Goal: Transaction & Acquisition: Obtain resource

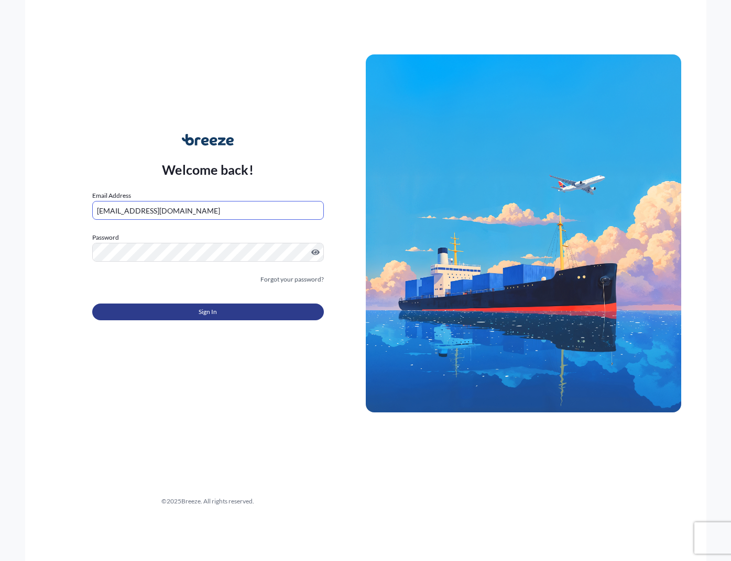
click at [170, 316] on button "Sign In" at bounding box center [207, 312] width 231 height 17
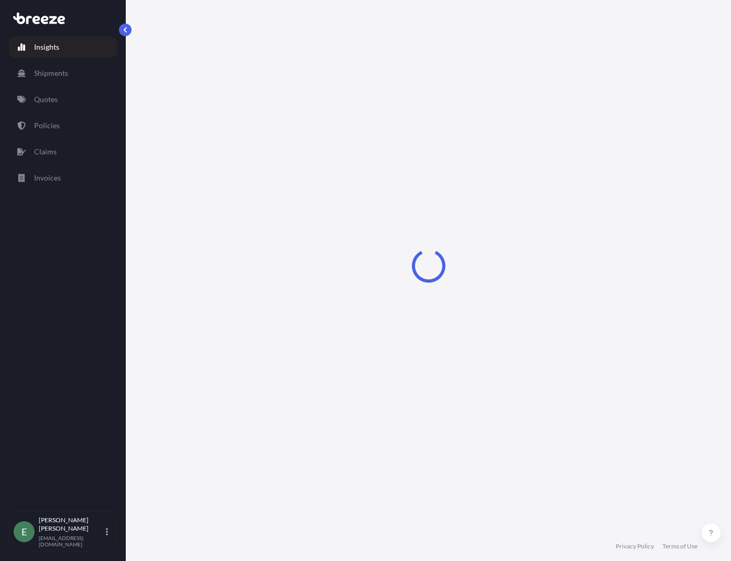
select select "2025"
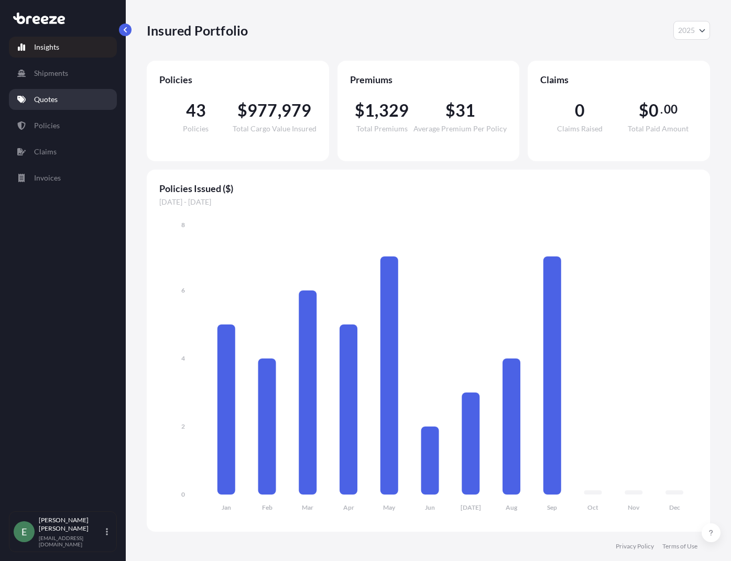
click at [49, 104] on p "Quotes" at bounding box center [46, 99] width 24 height 10
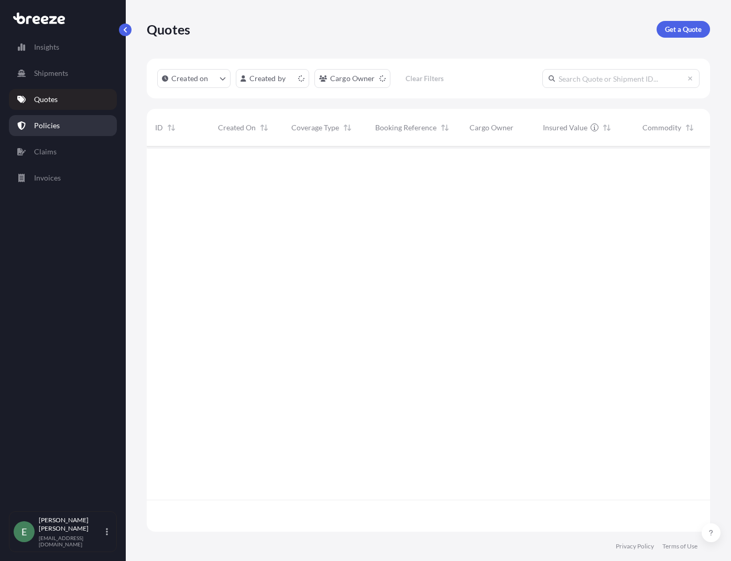
scroll to position [383, 555]
click at [678, 29] on p "Get a Quote" at bounding box center [683, 29] width 37 height 10
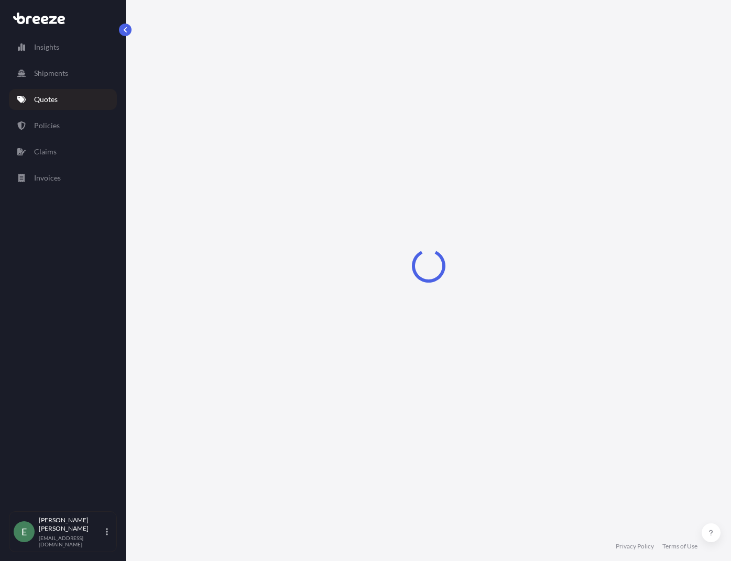
select select "Sea"
select select "1"
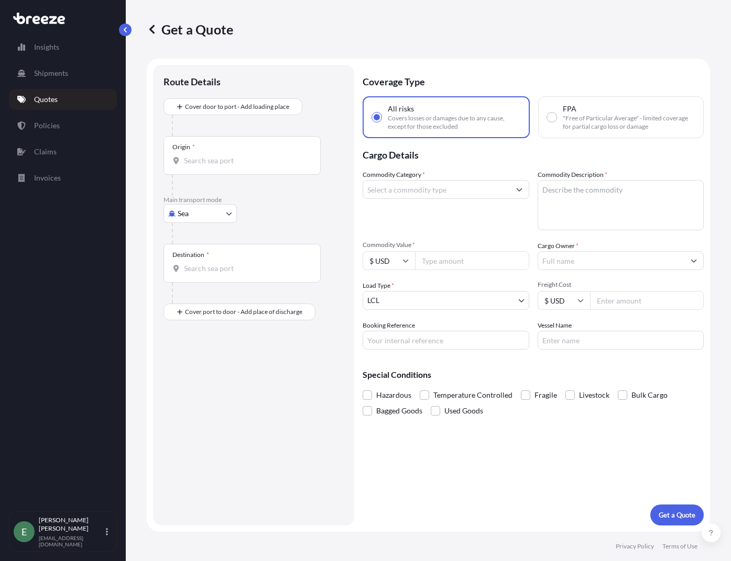
click at [175, 219] on body "Insights Shipments Quotes Policies Claims Invoices E [PERSON_NAME] [EMAIL_ADDRE…" at bounding box center [365, 280] width 731 height 561
click at [184, 278] on span "Road" at bounding box center [191, 278] width 17 height 10
select select "Road"
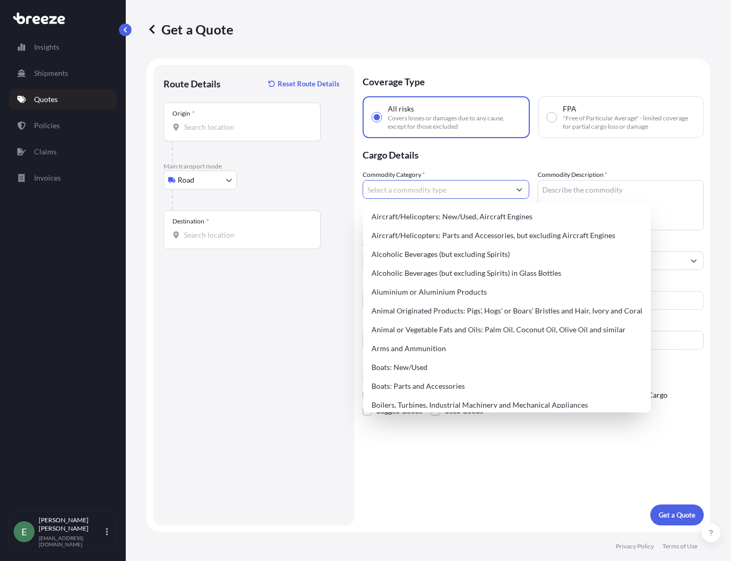
click at [409, 194] on input "Commodity Category *" at bounding box center [436, 189] width 147 height 19
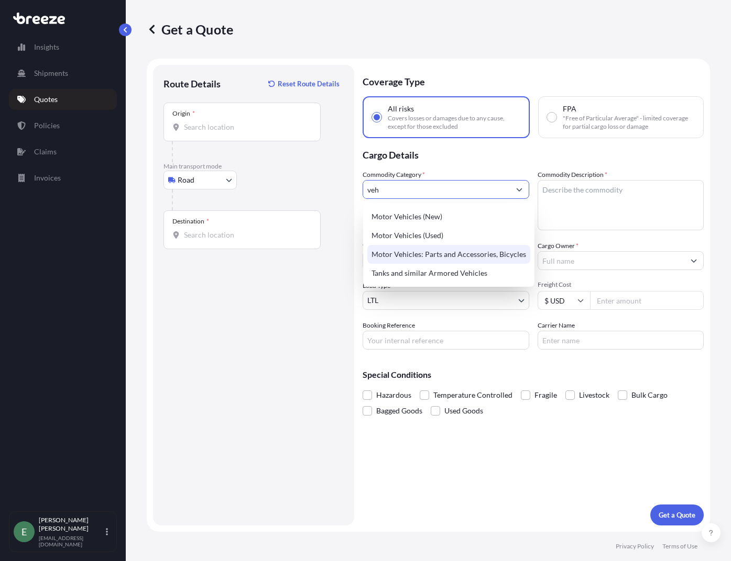
click at [426, 256] on div "Motor Vehicles: Parts and Accessories, Bicycles" at bounding box center [448, 254] width 163 height 19
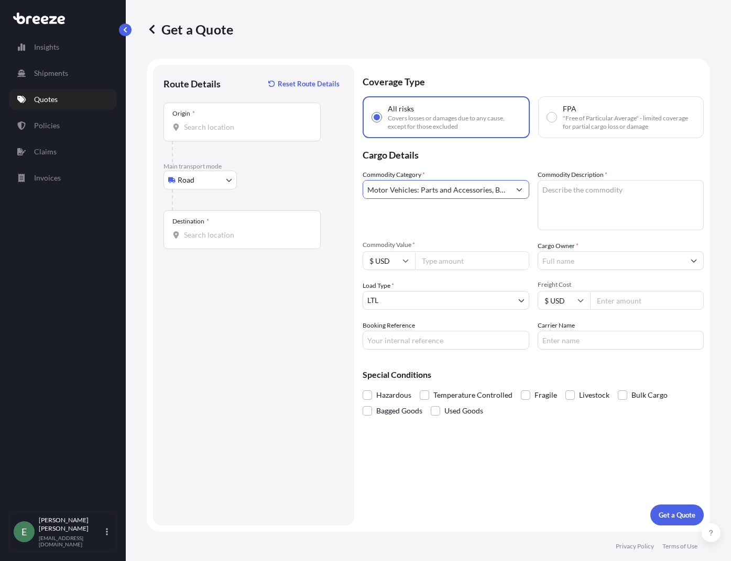
type input "Motor Vehicles: Parts and Accessories, Bicycles"
click at [595, 212] on textarea "Commodity Description *" at bounding box center [620, 205] width 167 height 50
paste textarea "Rear window"
type textarea "Rear window"
click at [529, 396] on label "Fragile" at bounding box center [539, 396] width 36 height 16
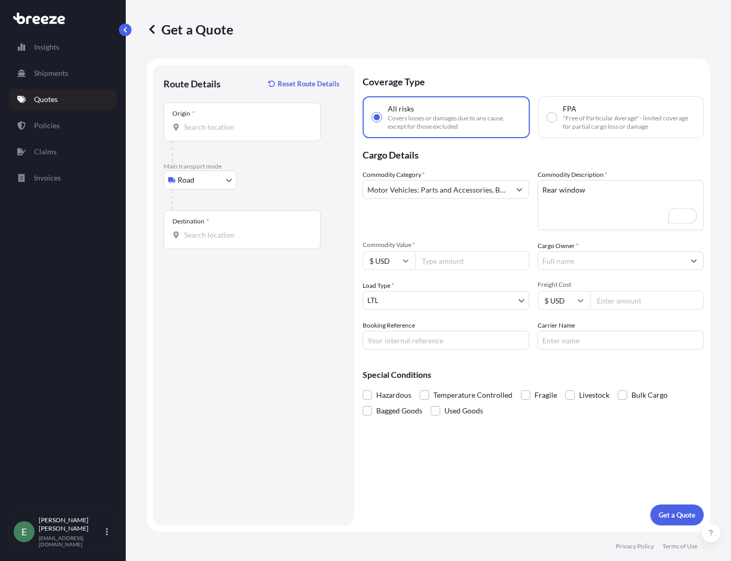
click at [521, 388] on input "Fragile" at bounding box center [521, 388] width 0 height 0
click at [474, 268] on input "Commodity Value *" at bounding box center [472, 260] width 114 height 19
type input "1384"
click at [571, 264] on input "Cargo Owner *" at bounding box center [611, 260] width 147 height 19
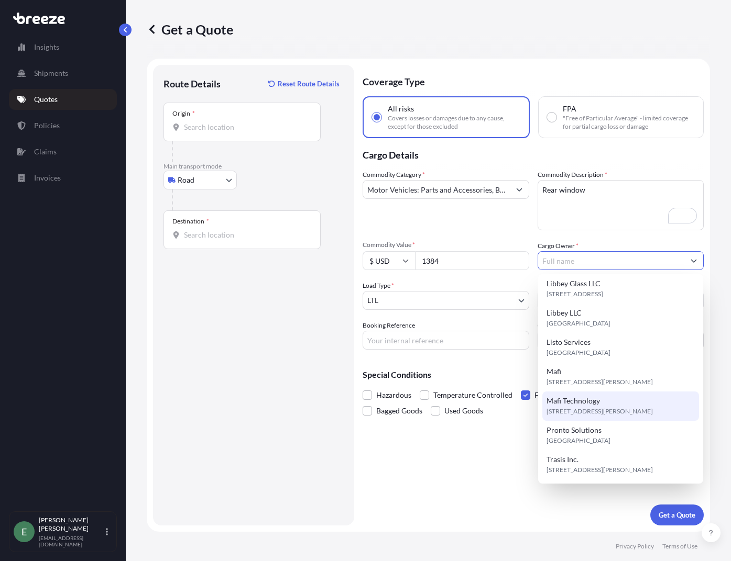
scroll to position [180, 0]
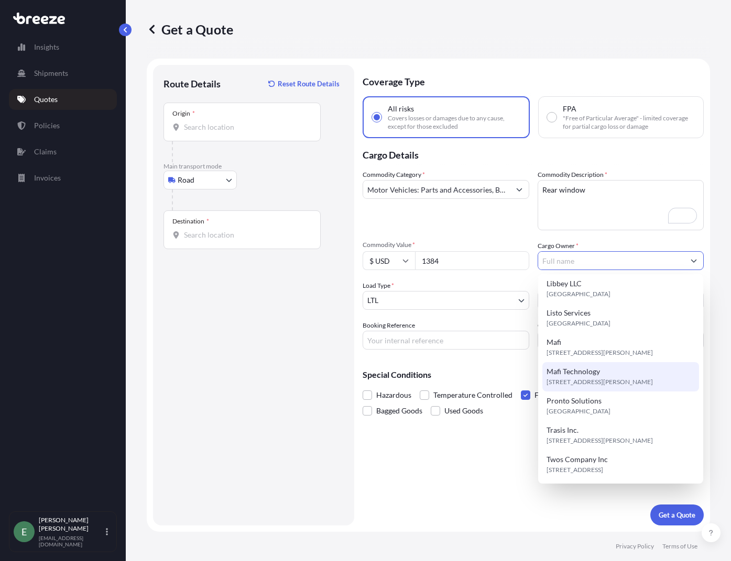
click at [595, 381] on span "[STREET_ADDRESS][PERSON_NAME]" at bounding box center [599, 382] width 106 height 10
type input "Mafi Technology"
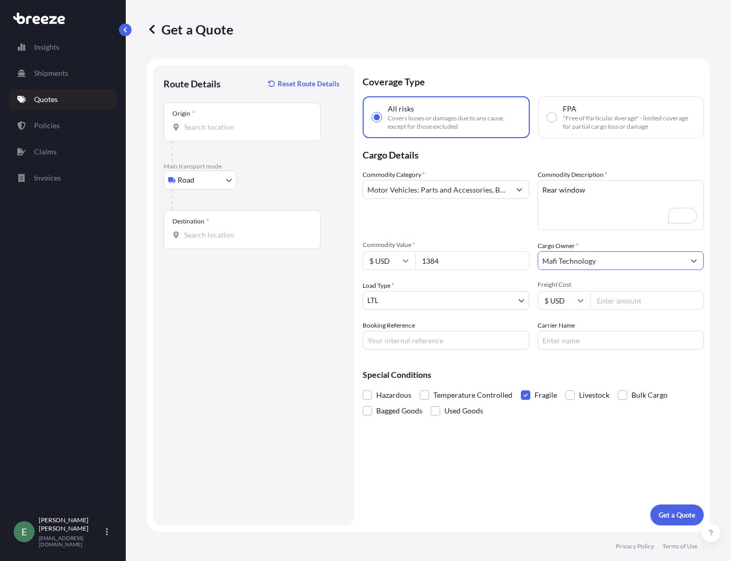
click at [467, 346] on input "Booking Reference" at bounding box center [445, 340] width 167 height 19
type input "Q2190"
click at [582, 339] on input "Carrier Name" at bounding box center [620, 340] width 167 height 19
type input "XPO"
click at [615, 303] on input "Freight Cost" at bounding box center [647, 300] width 114 height 19
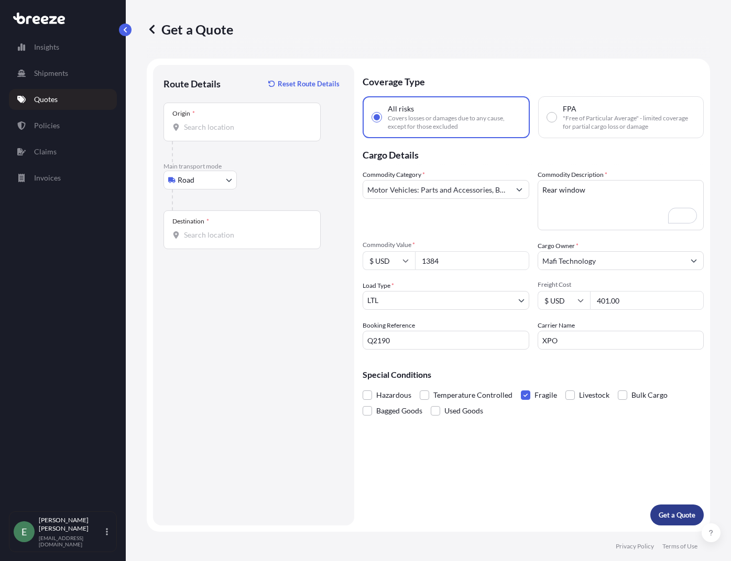
type input "401.00"
click at [681, 513] on p "Get a Quote" at bounding box center [676, 515] width 37 height 10
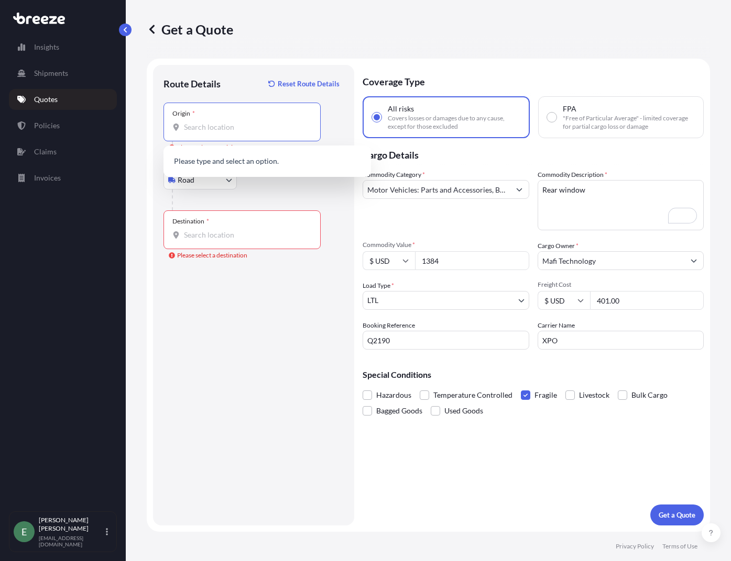
click at [202, 131] on input "Origin * Please select an origin" at bounding box center [246, 127] width 124 height 10
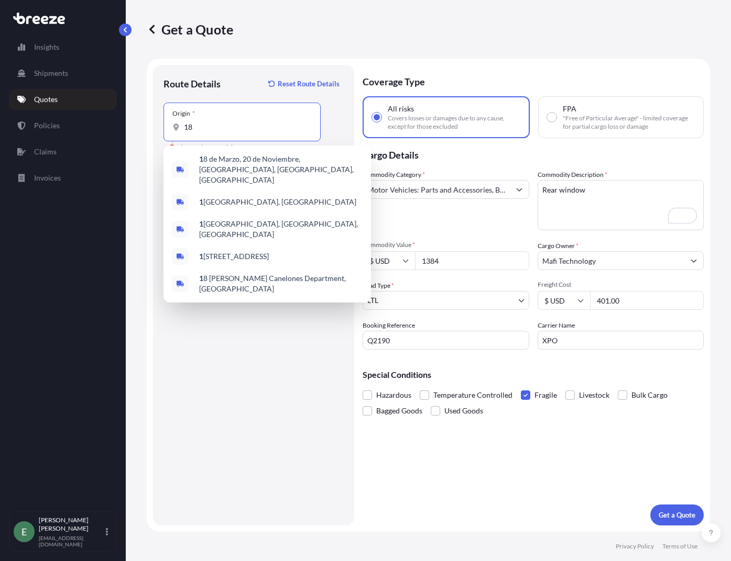
type input "1"
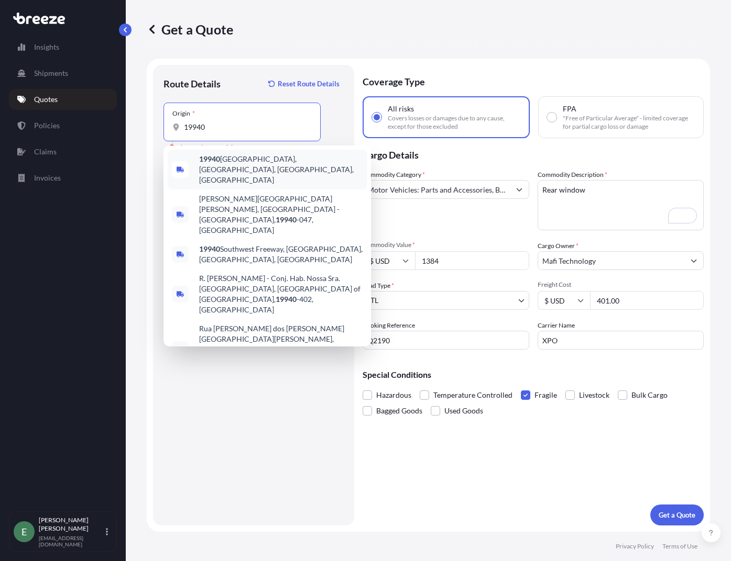
click at [193, 165] on div "[STREET_ADDRESS]" at bounding box center [267, 170] width 199 height 40
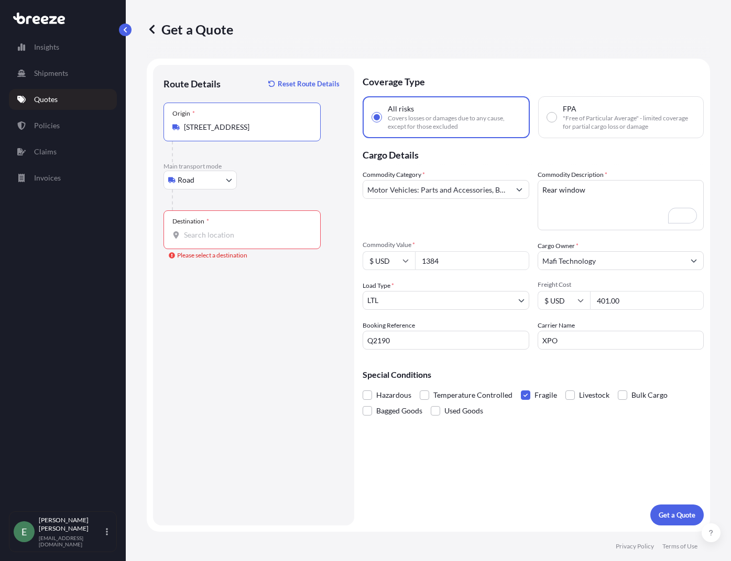
click at [232, 125] on input "[STREET_ADDRESS]" at bounding box center [246, 127] width 124 height 10
click at [217, 126] on input "[STREET_ADDRESS]" at bounding box center [246, 127] width 124 height 10
drag, startPoint x: 186, startPoint y: 126, endPoint x: 436, endPoint y: 136, distance: 249.5
click at [430, 131] on form "Route Details Reset Route Details Place of loading Road Road Rail Origin * [STR…" at bounding box center [428, 295] width 563 height 473
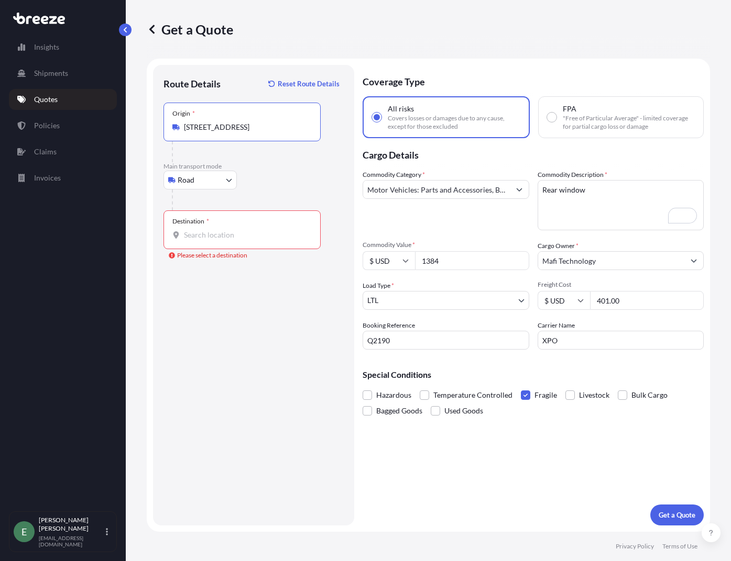
type input "1"
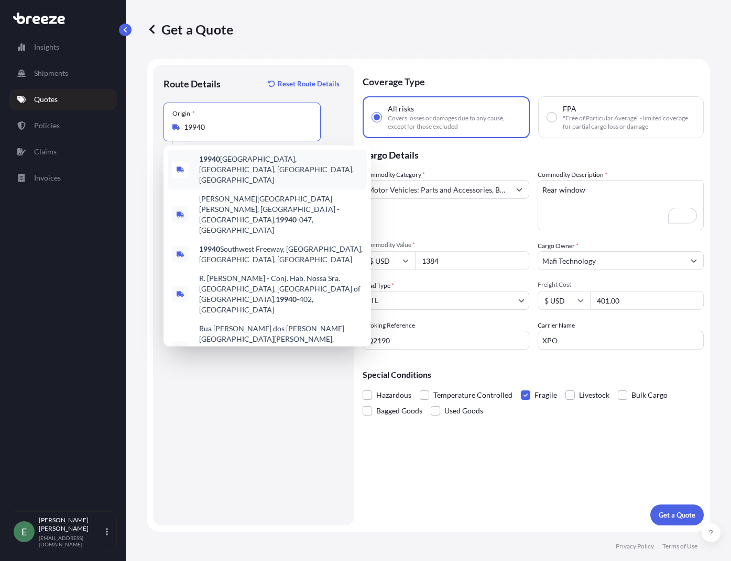
type input "[STREET_ADDRESS]"
click at [139, 163] on div "Get a Quote Route Details Reset Route Details Place of loading Road Road Rail O…" at bounding box center [428, 266] width 605 height 532
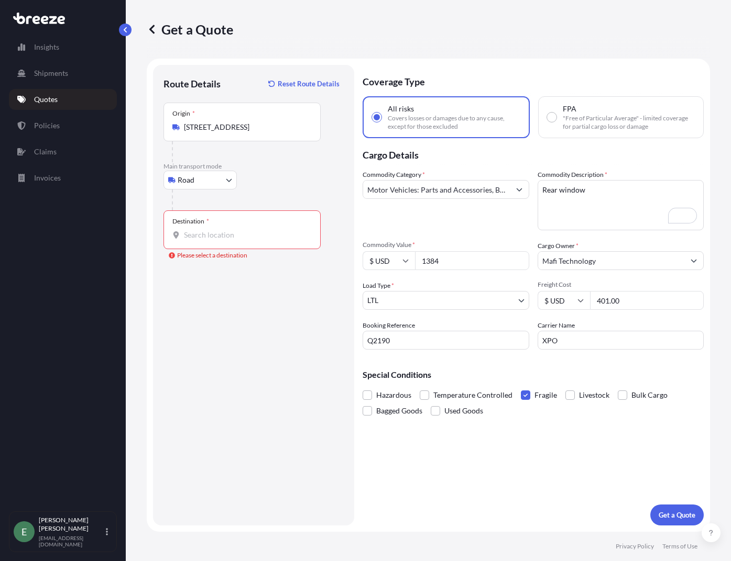
click at [230, 175] on body "0 options available. 5 options available. Insights Shipments Quotes Policies Cl…" at bounding box center [365, 280] width 731 height 561
click at [190, 249] on span "Road" at bounding box center [191, 245] width 17 height 10
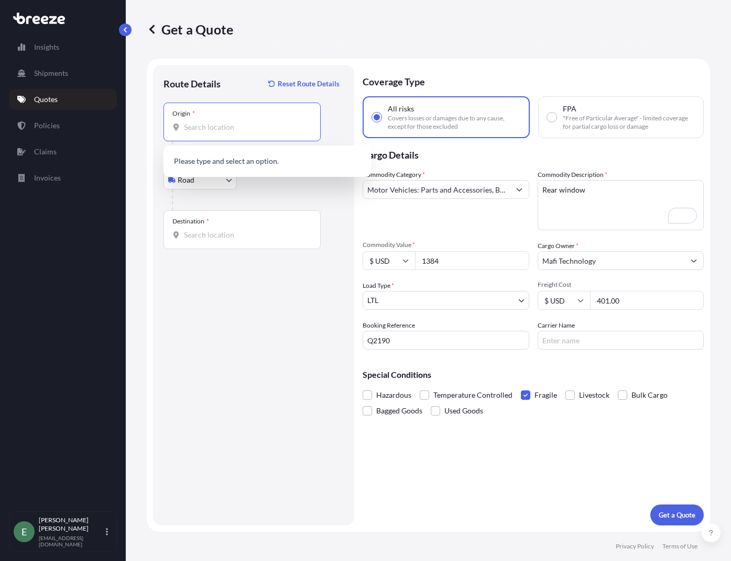
click at [239, 125] on input "Origin *" at bounding box center [246, 127] width 124 height 10
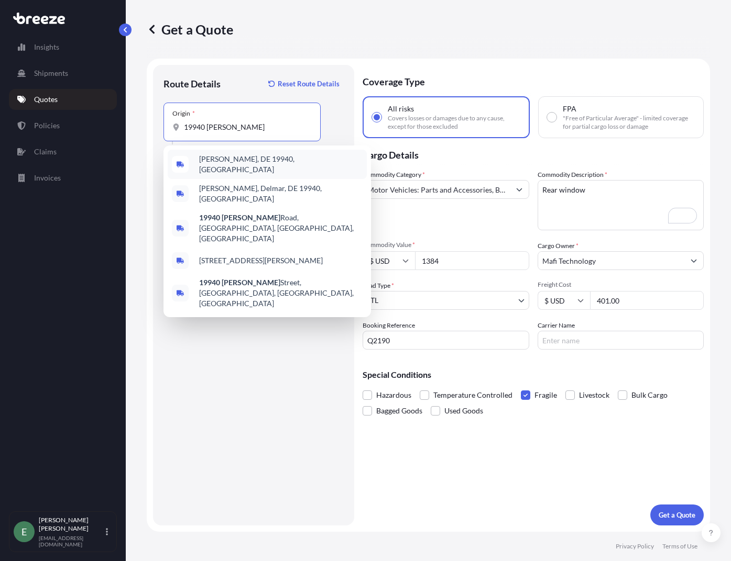
click at [248, 154] on div "[PERSON_NAME], DE 19940, [GEOGRAPHIC_DATA]" at bounding box center [267, 164] width 199 height 29
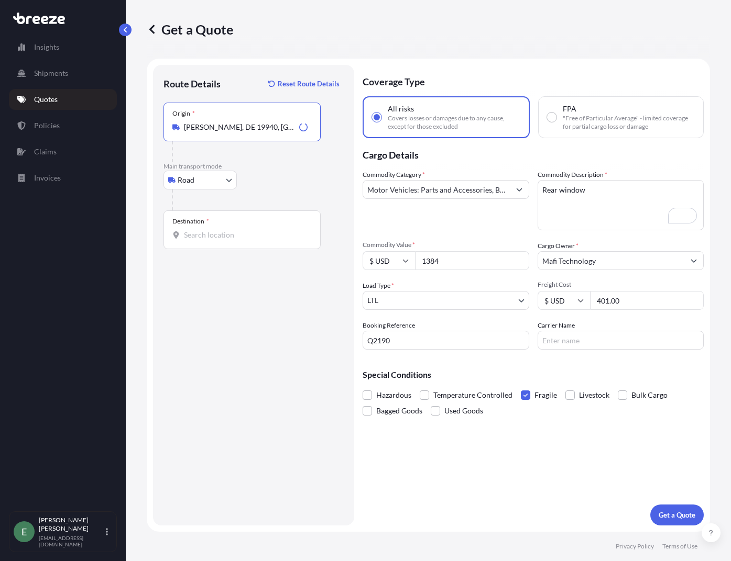
type input "[PERSON_NAME], DE 19940, [GEOGRAPHIC_DATA]"
click at [216, 242] on div "Destination *" at bounding box center [241, 230] width 157 height 39
click at [216, 240] on input "Destination *" at bounding box center [246, 235] width 124 height 10
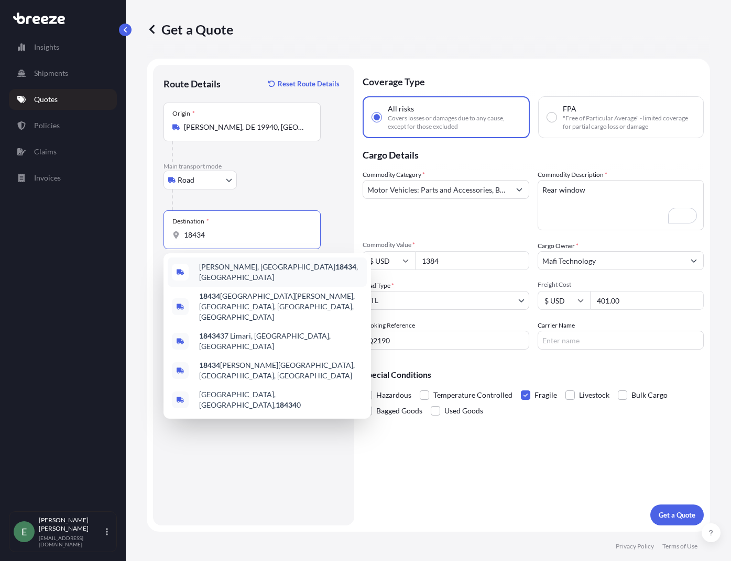
click at [219, 272] on span "[PERSON_NAME], [GEOGRAPHIC_DATA] 18434 , [GEOGRAPHIC_DATA]" at bounding box center [280, 272] width 163 height 21
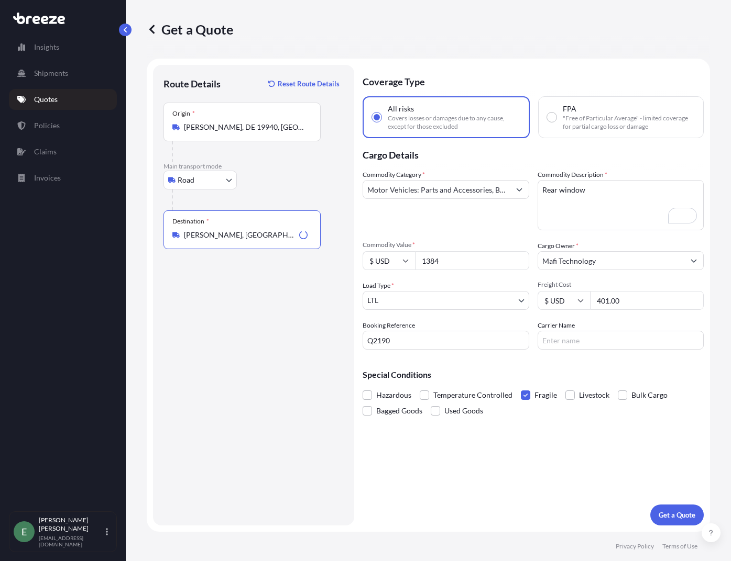
type input "[PERSON_NAME], [GEOGRAPHIC_DATA] 18434, [GEOGRAPHIC_DATA]"
click at [667, 514] on p "Get a Quote" at bounding box center [676, 515] width 37 height 10
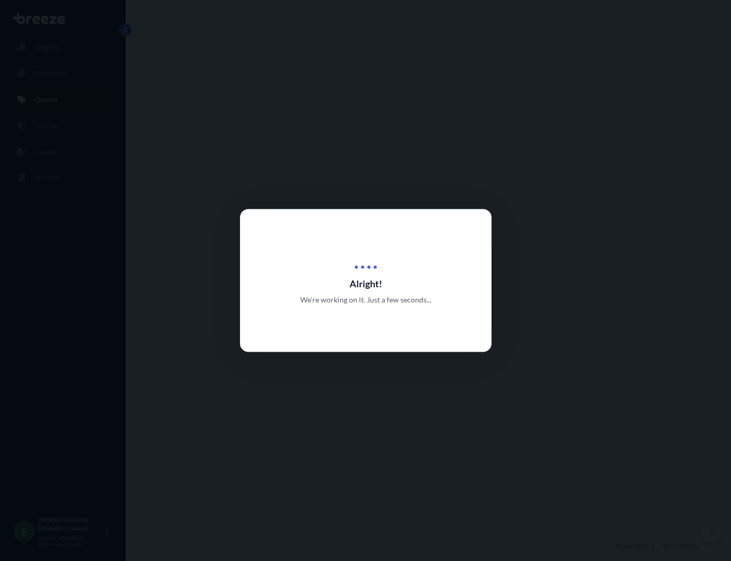
select select "Road"
select select "1"
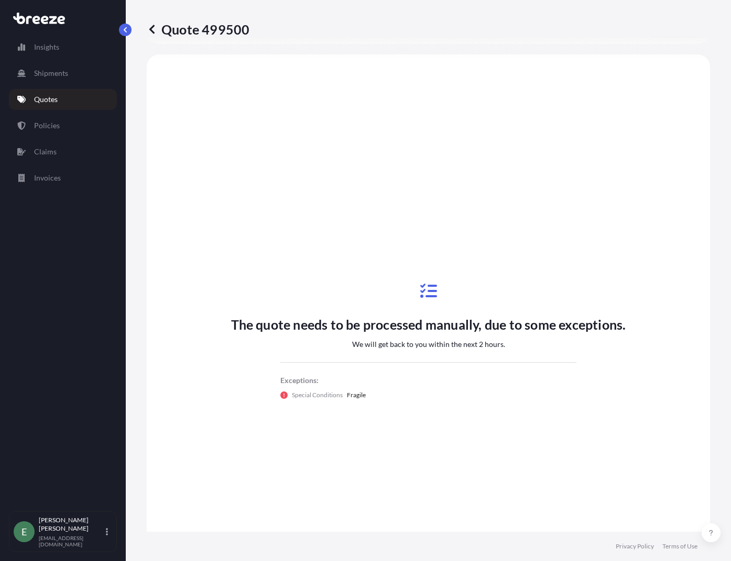
scroll to position [404, 0]
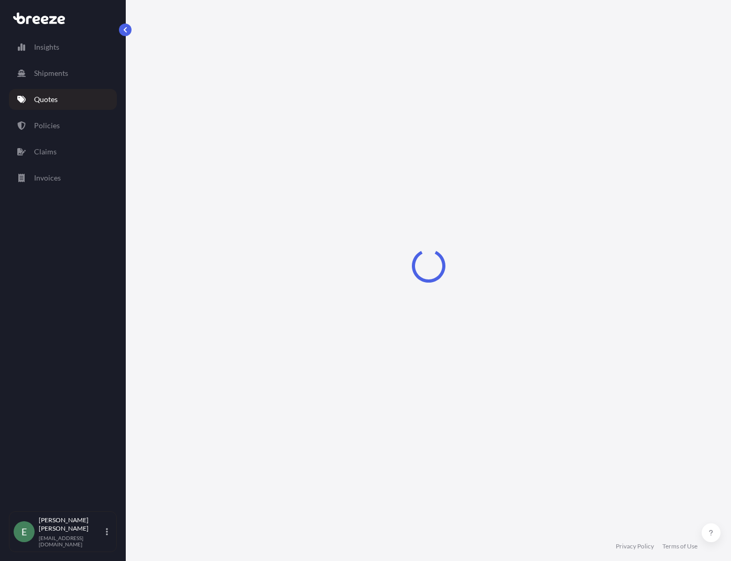
select select "Road"
select select "1"
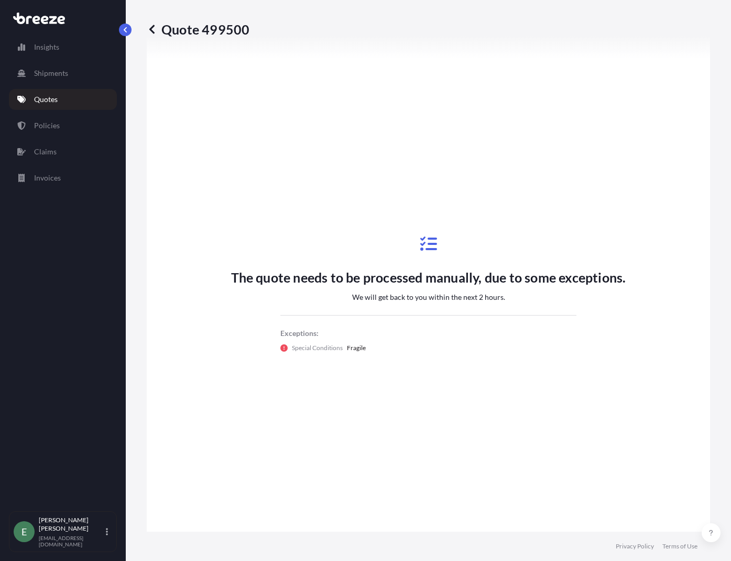
scroll to position [439, 0]
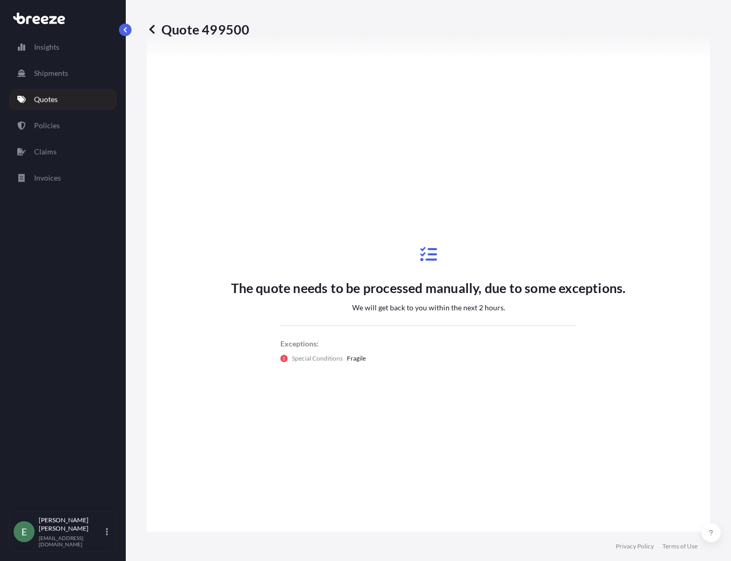
click at [38, 97] on p "Quotes" at bounding box center [46, 99] width 24 height 10
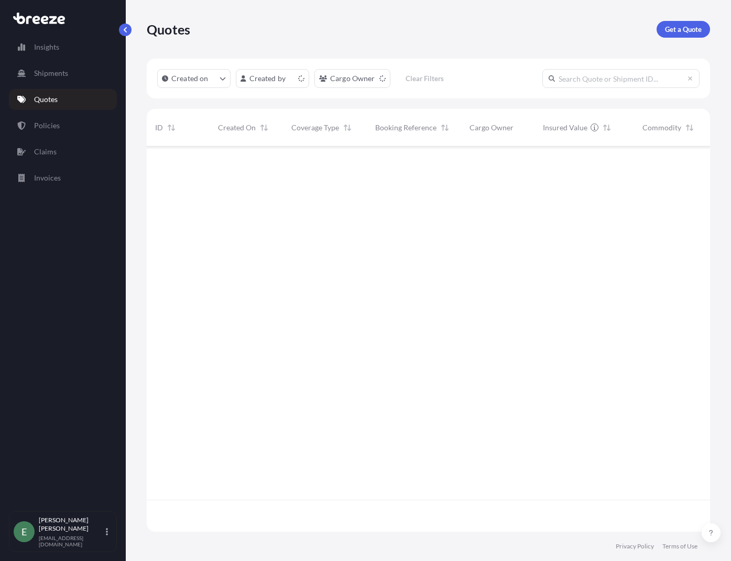
scroll to position [383, 555]
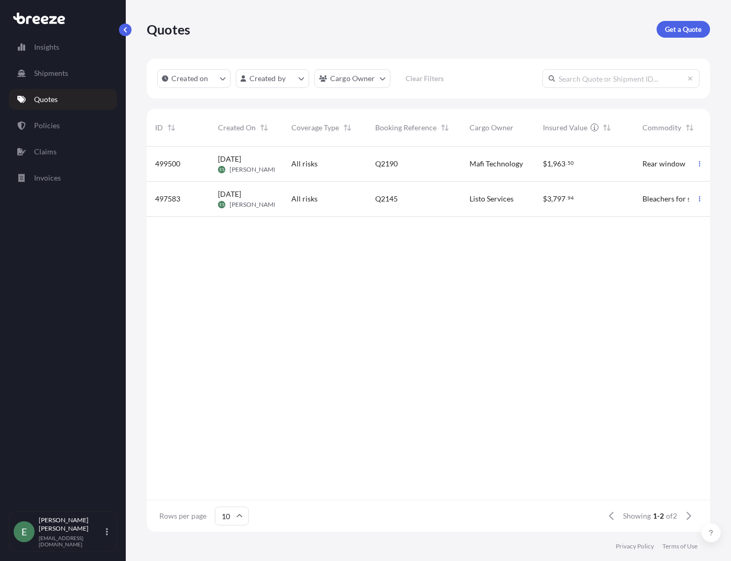
click at [673, 166] on span "Rear window" at bounding box center [663, 164] width 43 height 10
select select "Road"
select select "1"
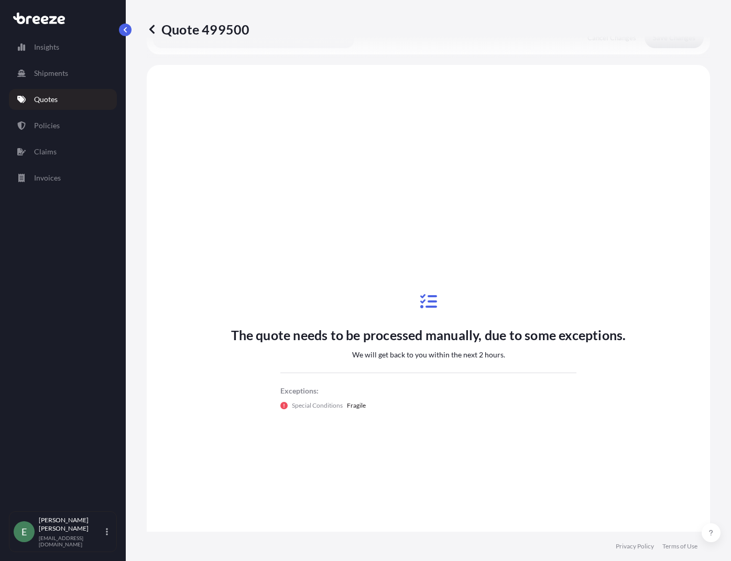
scroll to position [404, 0]
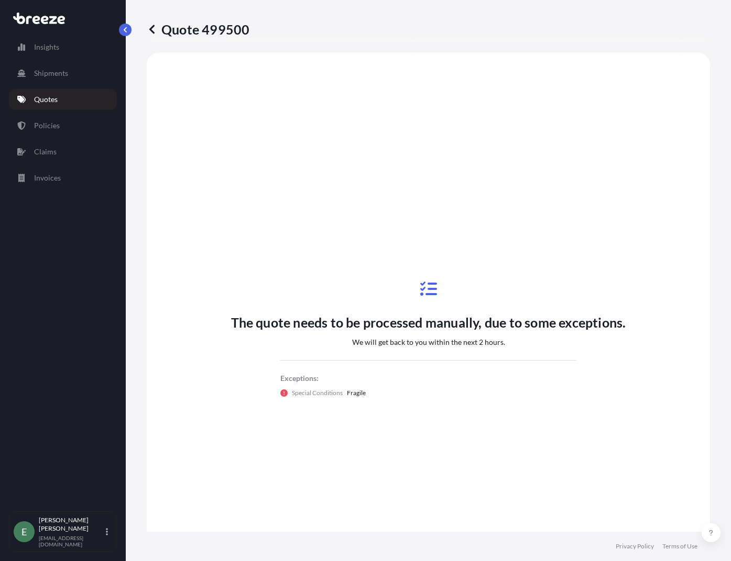
click at [38, 100] on p "Quotes" at bounding box center [46, 99] width 24 height 10
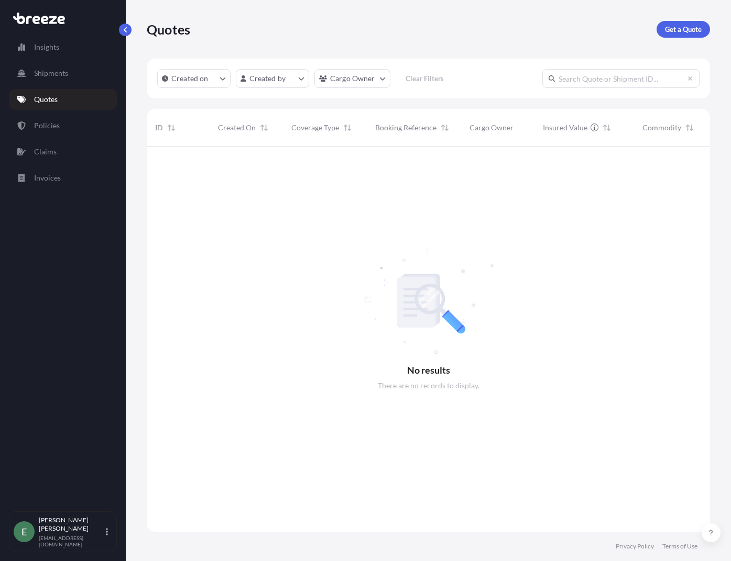
scroll to position [383, 555]
click at [682, 33] on p "Get a Quote" at bounding box center [683, 29] width 37 height 10
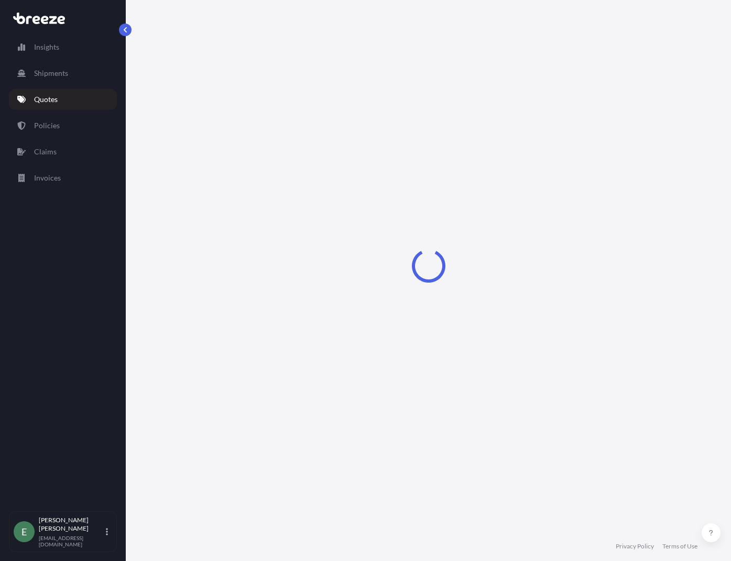
select select "Sea"
select select "1"
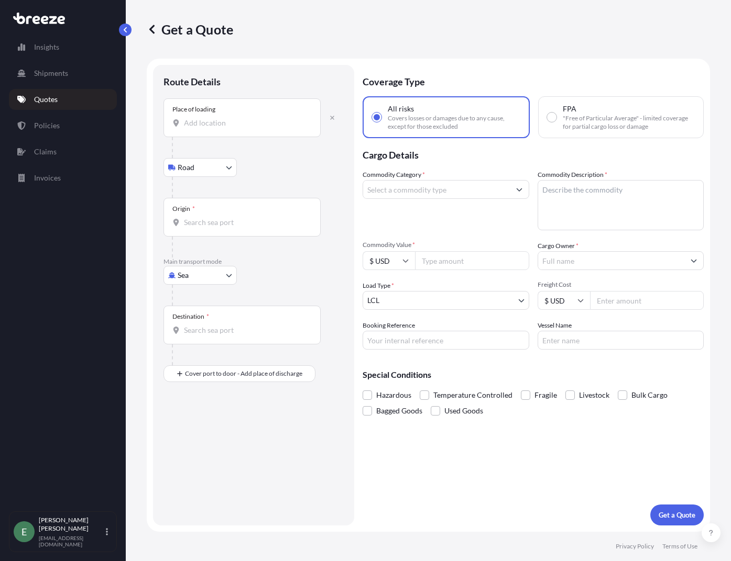
click at [208, 125] on input "Place of loading" at bounding box center [246, 123] width 124 height 10
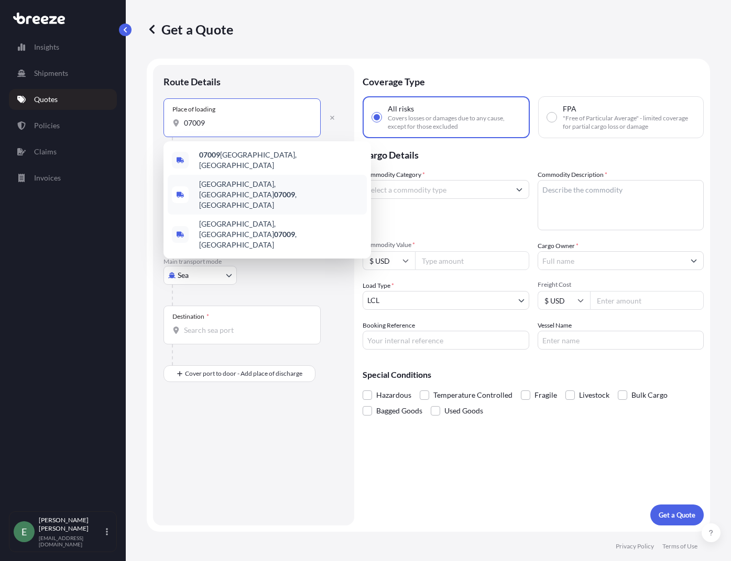
click at [222, 192] on div "Cedar Grove, NJ 07009 , USA" at bounding box center [267, 195] width 199 height 40
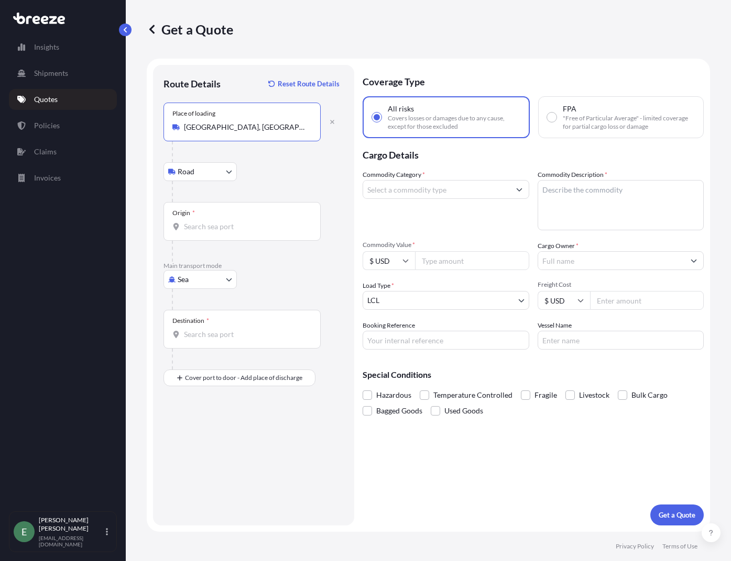
type input "Cedar Grove, NJ 07009, USA"
click at [220, 229] on input "Origin *" at bounding box center [246, 227] width 124 height 10
type input "USPEF - Port Everglades, United States"
click at [204, 330] on input "Destination *" at bounding box center [246, 334] width 124 height 10
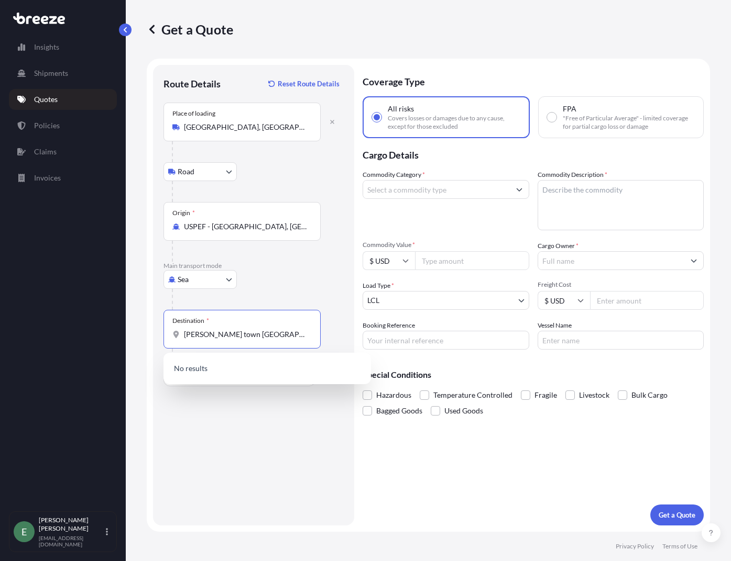
click at [221, 336] on input "george town cayman island" at bounding box center [246, 334] width 124 height 10
drag, startPoint x: 221, startPoint y: 336, endPoint x: 174, endPoint y: 335, distance: 46.6
click at [174, 335] on div "george town cayman island" at bounding box center [241, 334] width 139 height 10
click at [184, 335] on input "george town cayman island" at bounding box center [246, 334] width 124 height 10
drag, startPoint x: 222, startPoint y: 343, endPoint x: 159, endPoint y: 347, distance: 63.0
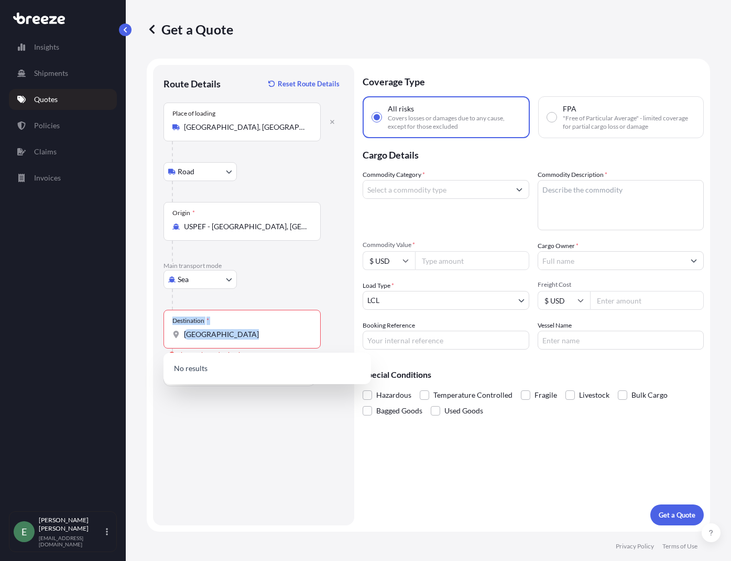
click at [159, 347] on div "Route Details Reset Route Details Place of loading Cedar Grove, NJ 07009, USA R…" at bounding box center [253, 295] width 201 height 461
click at [247, 339] on input "cayman island" at bounding box center [246, 334] width 124 height 10
drag, startPoint x: 241, startPoint y: 336, endPoint x: 161, endPoint y: 341, distance: 80.3
click at [161, 341] on div "Route Details Reset Route Details Place of loading Cedar Grove, NJ 07009, USA R…" at bounding box center [253, 295] width 201 height 461
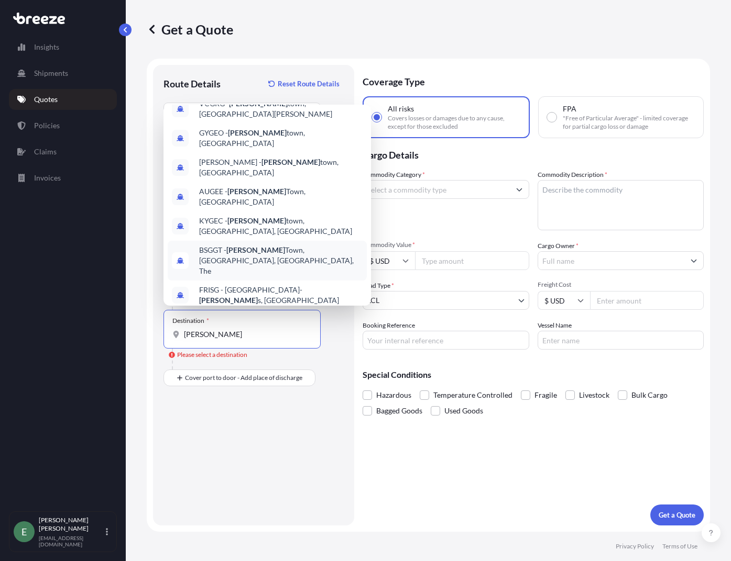
scroll to position [52, 0]
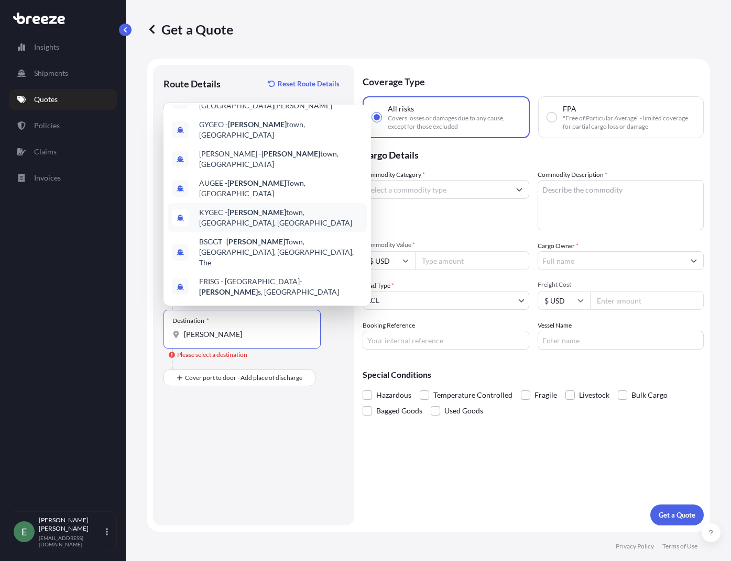
click at [316, 207] on span "KYGEC - George town, Grand Cayman, Cayman Islands" at bounding box center [280, 217] width 163 height 21
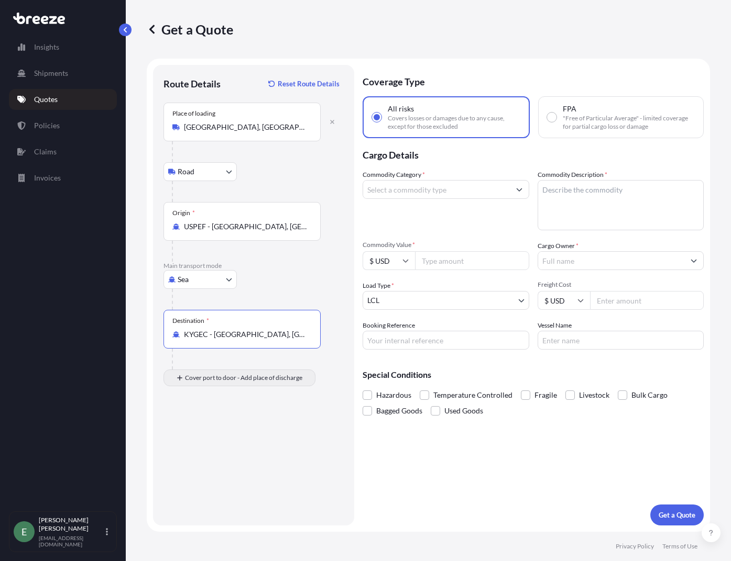
type input "KYGEC - Georgetown, Grand Cayman, Cayman Islands"
click at [206, 436] on input "Place of Discharge" at bounding box center [246, 434] width 124 height 10
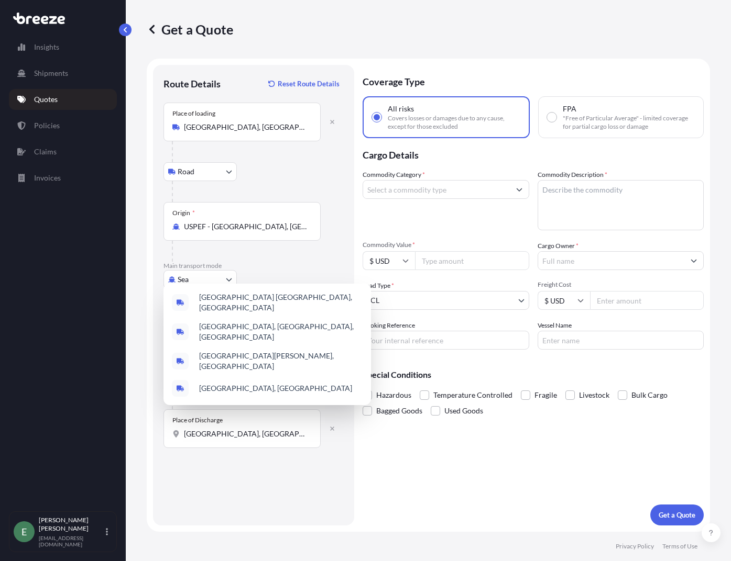
click at [137, 352] on div "Get a Quote Route Details Reset Route Details Place of loading Cedar Grove, NJ …" at bounding box center [428, 266] width 605 height 532
drag, startPoint x: 291, startPoint y: 435, endPoint x: 143, endPoint y: 438, distance: 147.7
click at [161, 436] on div "Route Details Reset Route Details Place of loading Cedar Grove, NJ 07009, USA R…" at bounding box center [253, 295] width 201 height 461
click at [113, 438] on div "Insights Shipments Quotes Policies Claims Invoices" at bounding box center [63, 269] width 108 height 484
drag, startPoint x: 290, startPoint y: 435, endPoint x: 165, endPoint y: 436, distance: 124.6
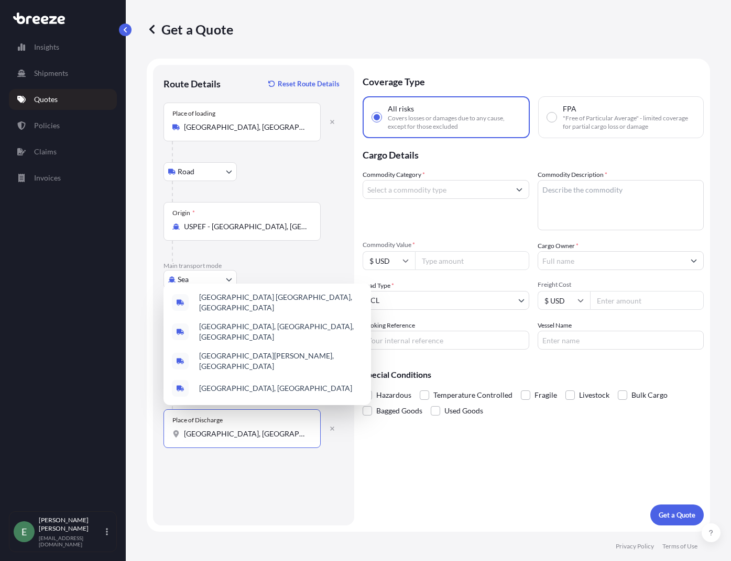
click at [165, 436] on div "Place of Discharge seven mile beach, grand cayman" at bounding box center [241, 429] width 157 height 39
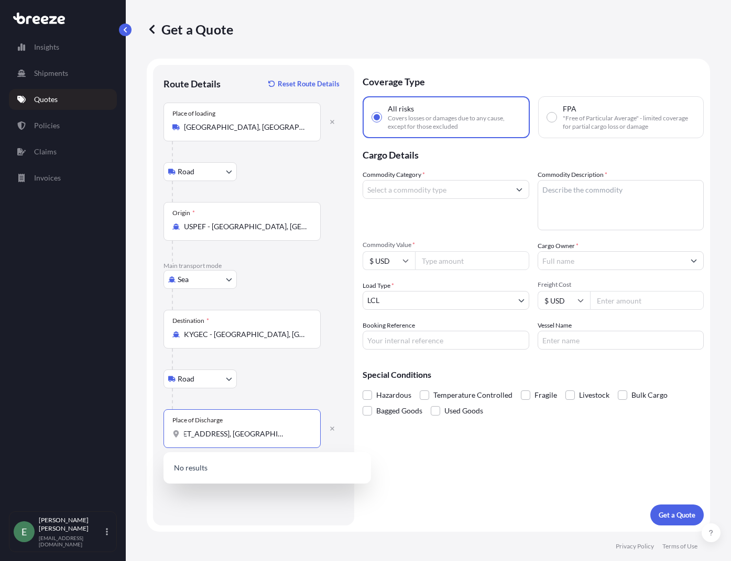
scroll to position [0, 0]
click at [400, 468] on div "Coverage Type All risks Covers losses or damages due to any cause, except for t…" at bounding box center [532, 295] width 341 height 461
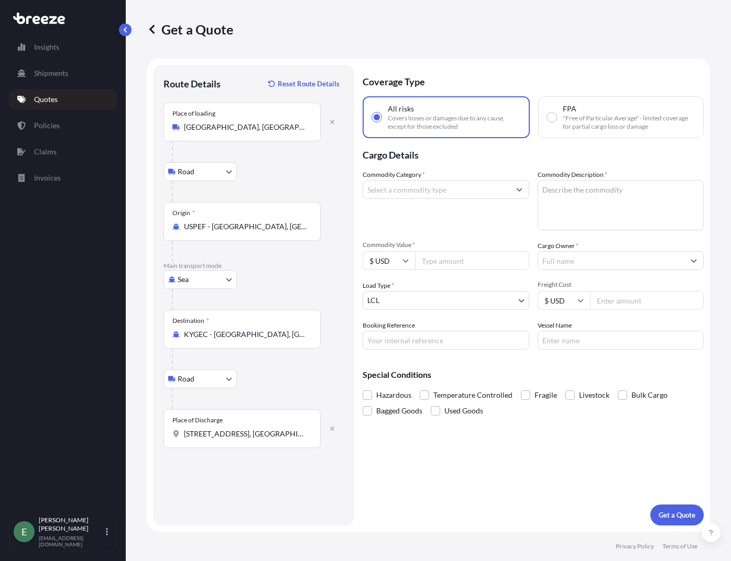
click at [235, 441] on div "Place of Discharge 60 tanager way, seven mile beach, grand cayman" at bounding box center [241, 429] width 157 height 39
click at [235, 439] on input "60 tanager way, seven mile beach, grand cayman" at bounding box center [246, 434] width 124 height 10
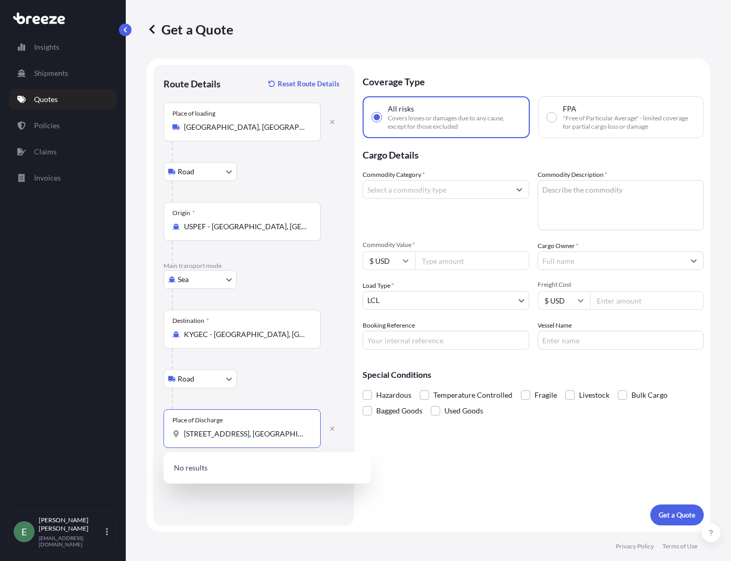
drag, startPoint x: 215, startPoint y: 434, endPoint x: 154, endPoint y: 434, distance: 60.2
click at [154, 434] on div "Route Details Reset Route Details Place of loading Cedar Grove, NJ 07009, USA R…" at bounding box center [253, 295] width 201 height 461
click at [235, 435] on input "60 tanager way, seven mile beach, grand cayman" at bounding box center [246, 434] width 124 height 10
drag, startPoint x: 294, startPoint y: 436, endPoint x: 314, endPoint y: 436, distance: 20.4
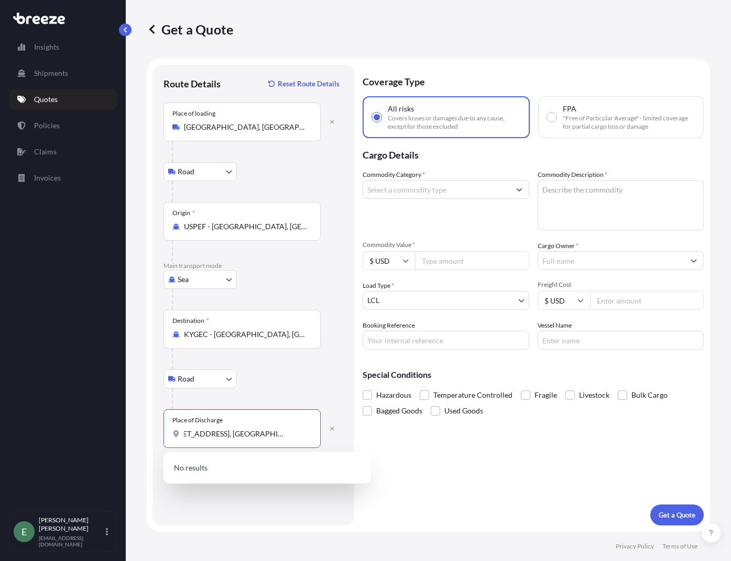
click at [314, 436] on div "Place of Discharge 60 tanager way, seven mile beach, grand cayman" at bounding box center [241, 429] width 157 height 39
click at [308, 437] on div "60 tanager way, seven mile beach, grand cayman" at bounding box center [241, 434] width 139 height 10
click at [307, 437] on input "60 tanager way, seven mile beach, grand cayman" at bounding box center [246, 434] width 124 height 10
click at [308, 436] on div "60 tanager way, seven mile beach, grand cayman" at bounding box center [241, 434] width 139 height 10
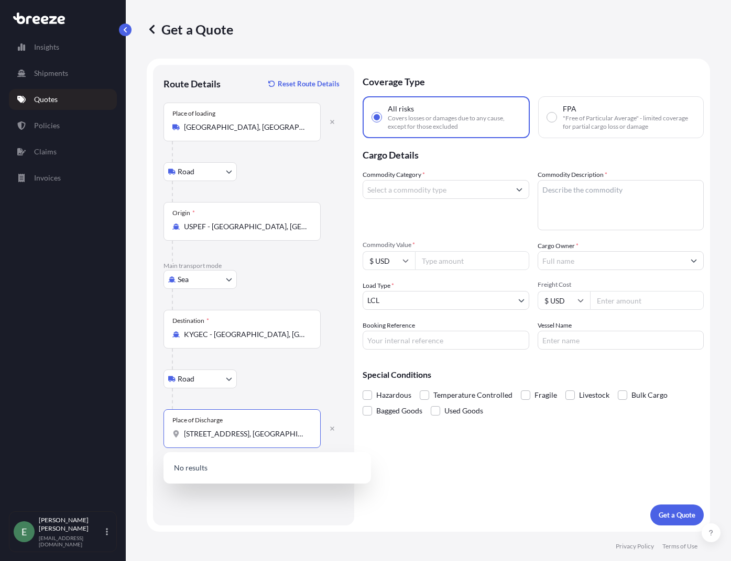
click at [307, 436] on input "60 tanager way, seven mile beach, grand cayman" at bounding box center [246, 434] width 124 height 10
click at [306, 434] on input "60 tanager way, seven mile beach, grand cayman" at bounding box center [246, 434] width 124 height 10
type input "60 tanager way, seven mile beach, grand cayman ky1-1303"
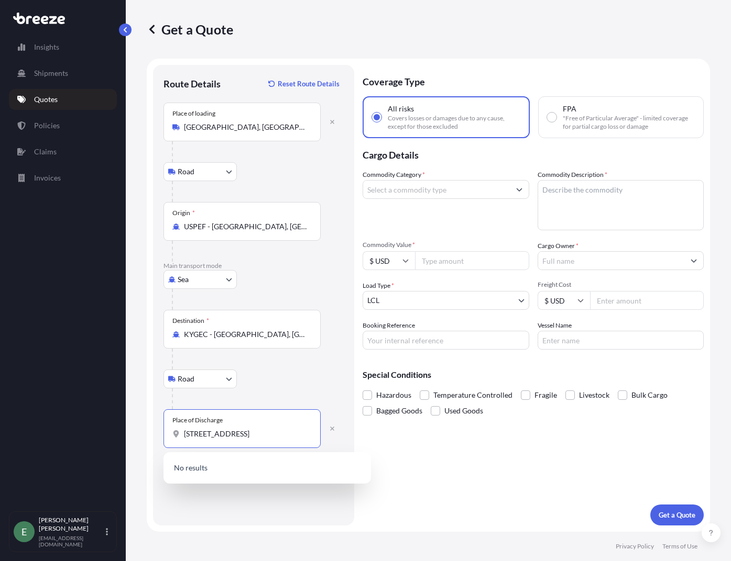
click at [524, 501] on div "Coverage Type All risks Covers losses or damages due to any cause, except for t…" at bounding box center [532, 295] width 341 height 461
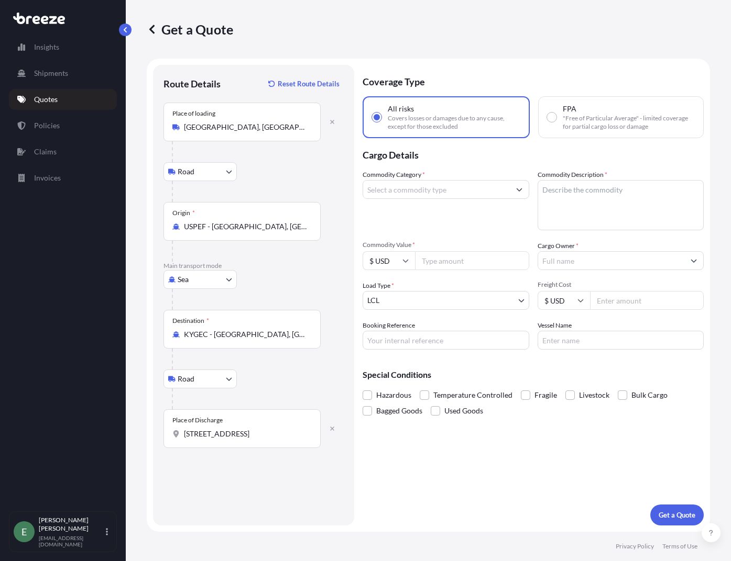
click at [448, 191] on input "Commodity Category *" at bounding box center [436, 189] width 147 height 19
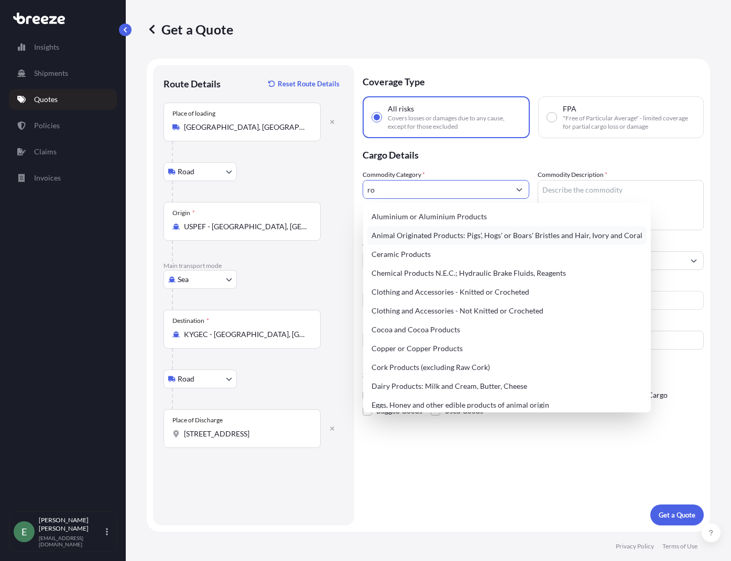
type input "r"
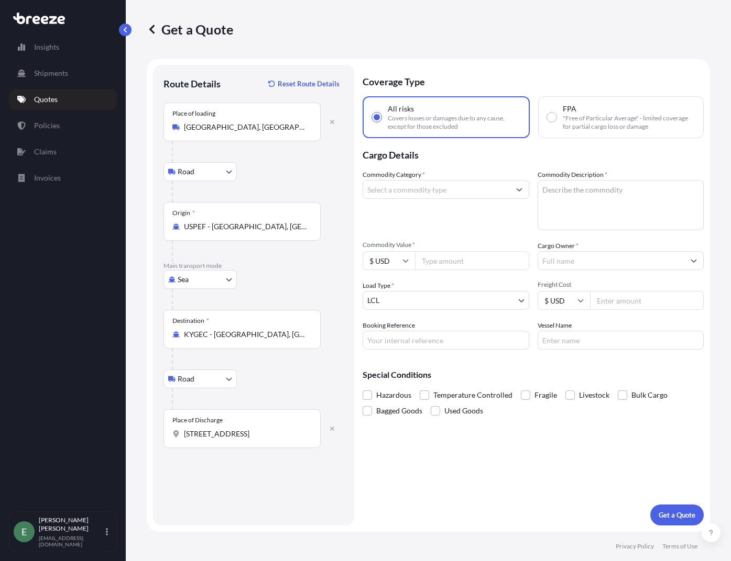
click at [578, 195] on textarea "Commodity Description *" at bounding box center [620, 205] width 167 height 50
paste textarea "Polyester ground mats"
click at [567, 222] on textarea "Polyester ground mats" at bounding box center [620, 205] width 167 height 50
type textarea "Polyester ground mats"
click at [501, 212] on div "Commodity Category *" at bounding box center [445, 200] width 167 height 61
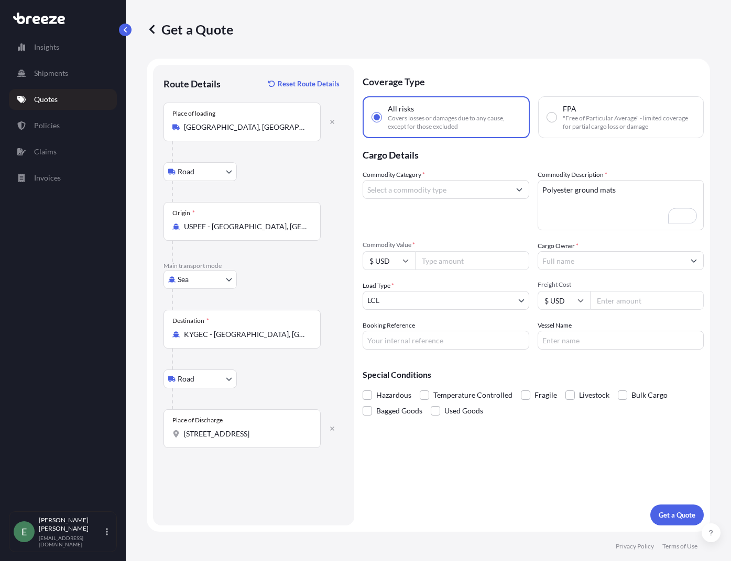
click at [484, 260] on input "Commodity Value *" at bounding box center [472, 260] width 114 height 19
type input "17736"
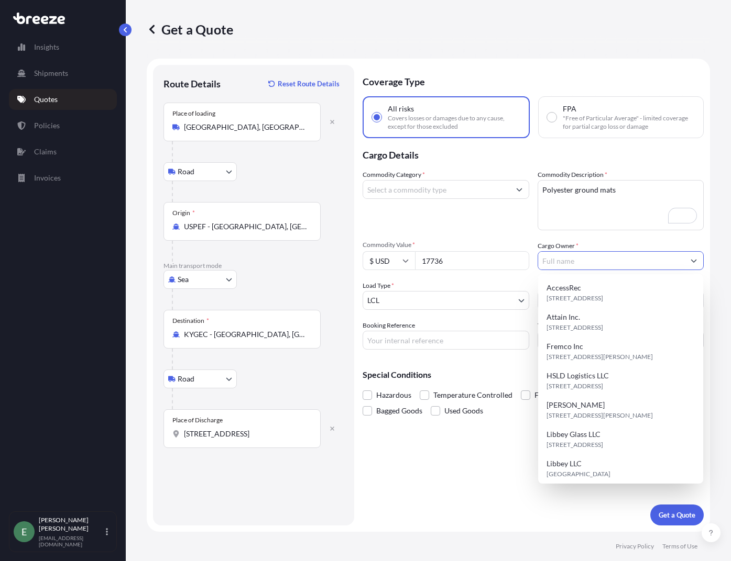
click at [568, 263] on input "Cargo Owner *" at bounding box center [611, 260] width 147 height 19
click at [590, 293] on span "[STREET_ADDRESS]" at bounding box center [574, 298] width 57 height 10
type input "AccessRec"
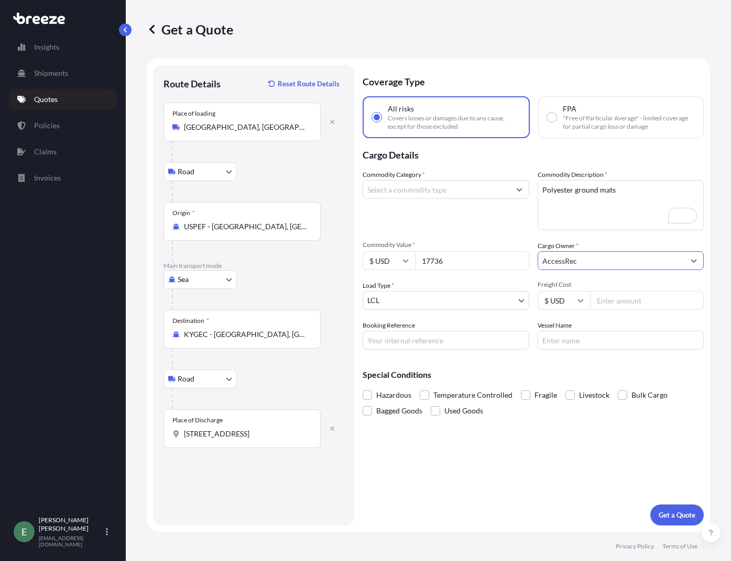
click at [618, 303] on input "Freight Cost" at bounding box center [647, 300] width 114 height 19
click at [610, 302] on input "Freight Cost" at bounding box center [647, 300] width 114 height 19
type input "1557.27"
click at [424, 347] on input "Booking Reference" at bounding box center [445, 340] width 167 height 19
type input "Q2191"
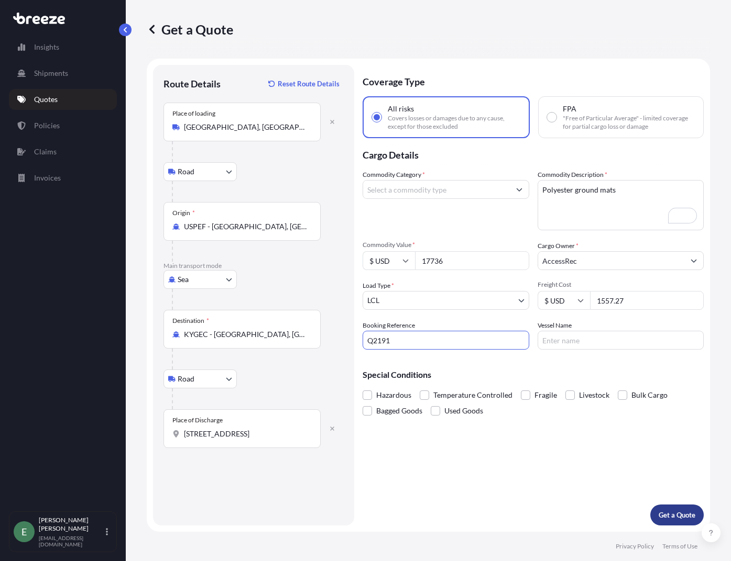
click at [670, 513] on p "Get a Quote" at bounding box center [676, 515] width 37 height 10
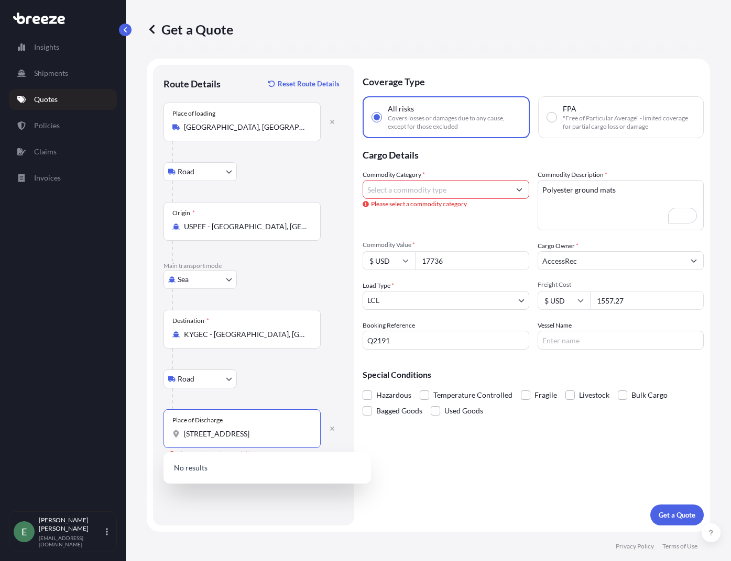
click at [222, 432] on input "60 tanager way, seven mile beach, grand cayman ky1-1303" at bounding box center [246, 434] width 124 height 10
drag, startPoint x: 234, startPoint y: 436, endPoint x: 106, endPoint y: 433, distance: 128.3
click at [106, 433] on div "Insights Shipments Quotes Policies Claims Invoices E Eric Soto es@konektacom.co…" at bounding box center [365, 280] width 731 height 561
click at [490, 495] on div "Coverage Type All risks Covers losses or damages due to any cause, except for t…" at bounding box center [532, 295] width 341 height 461
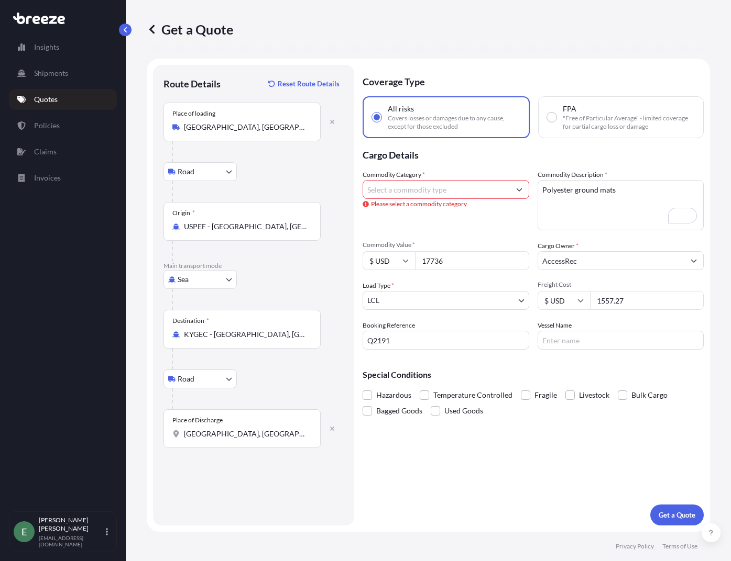
click at [222, 432] on input "seven mile beach, grand cayman ky1-1303" at bounding box center [246, 434] width 124 height 10
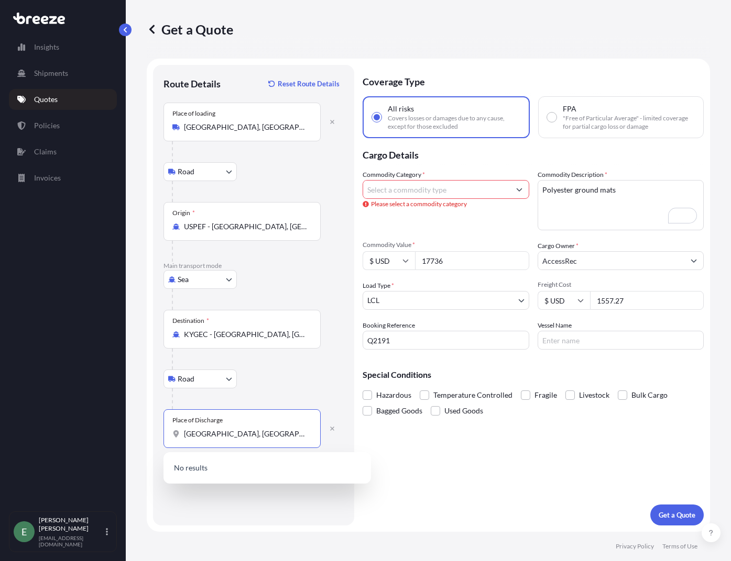
drag, startPoint x: 289, startPoint y: 435, endPoint x: 124, endPoint y: 435, distance: 164.4
click at [124, 435] on div "Insights Shipments Quotes Policies Claims Invoices E Eric Soto es@konektacom.co…" at bounding box center [365, 280] width 731 height 561
click at [221, 434] on input "ky1-1303" at bounding box center [246, 434] width 124 height 10
drag, startPoint x: 232, startPoint y: 433, endPoint x: 112, endPoint y: 440, distance: 120.6
click at [112, 440] on div "Insights Shipments Quotes Policies Claims Invoices E Eric Soto es@konektacom.co…" at bounding box center [365, 280] width 731 height 561
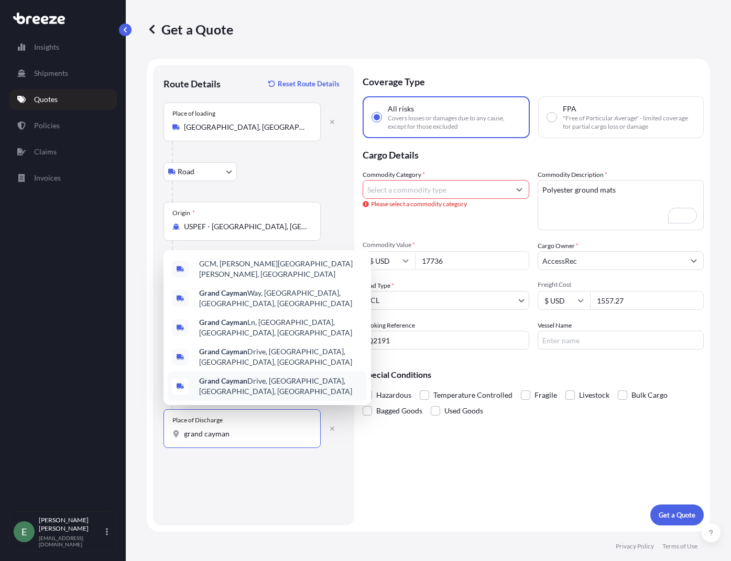
click at [216, 434] on input "grand cayman" at bounding box center [246, 434] width 124 height 10
click at [182, 436] on div "grand cayman" at bounding box center [241, 434] width 139 height 10
click at [184, 436] on input "grand cayman" at bounding box center [246, 434] width 124 height 10
click at [185, 434] on input "grand cayman" at bounding box center [246, 434] width 124 height 10
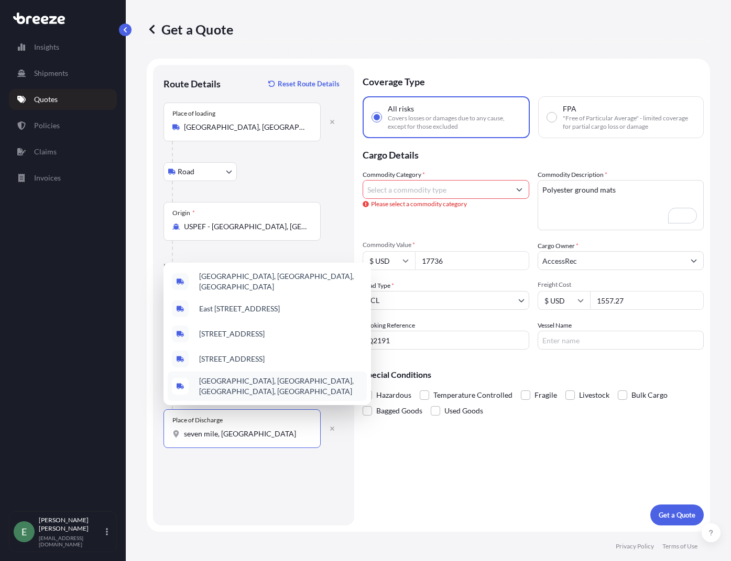
click at [217, 435] on input "seven mile, grand cayman" at bounding box center [246, 434] width 124 height 10
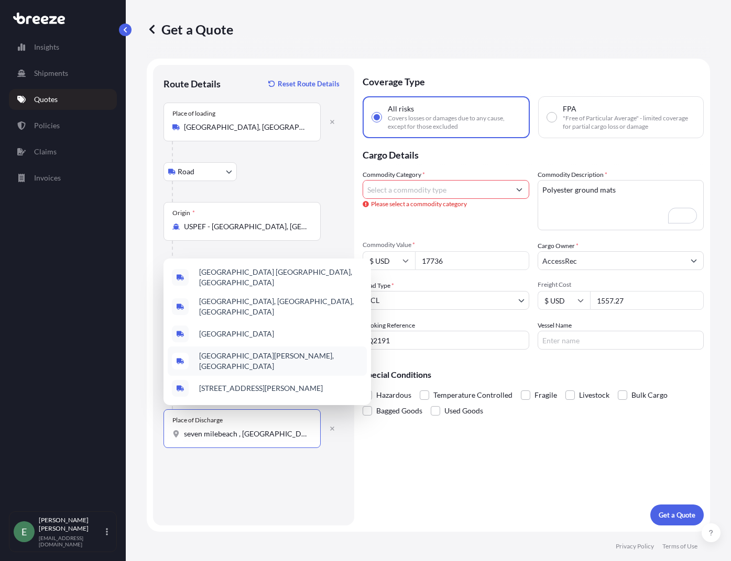
click at [346, 364] on span "Beach Bay Road, Bodden Town, Cayman Islands" at bounding box center [280, 361] width 163 height 21
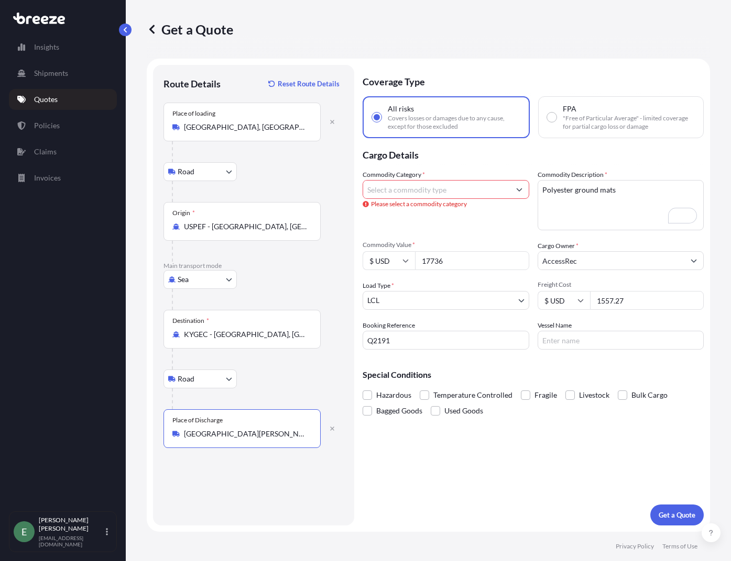
type input "Beach Bay Road, Bodden Town, Cayman Islands"
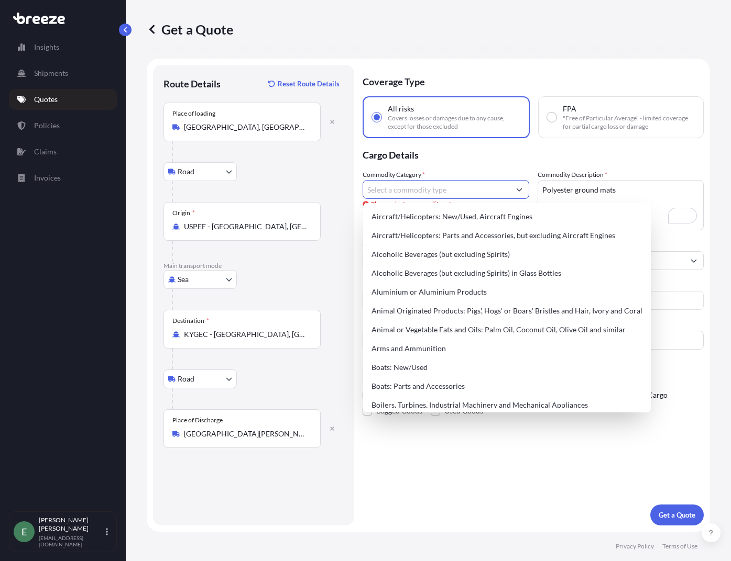
click at [413, 190] on input "Commodity Category *" at bounding box center [436, 189] width 147 height 19
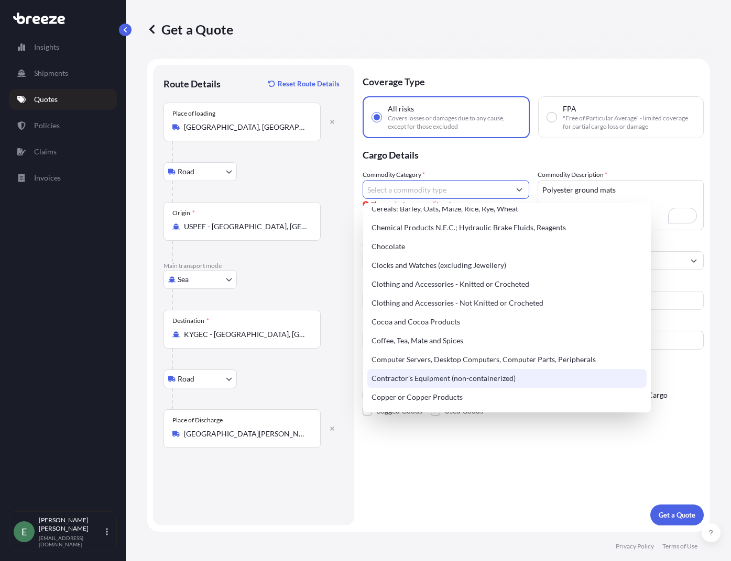
scroll to position [314, 0]
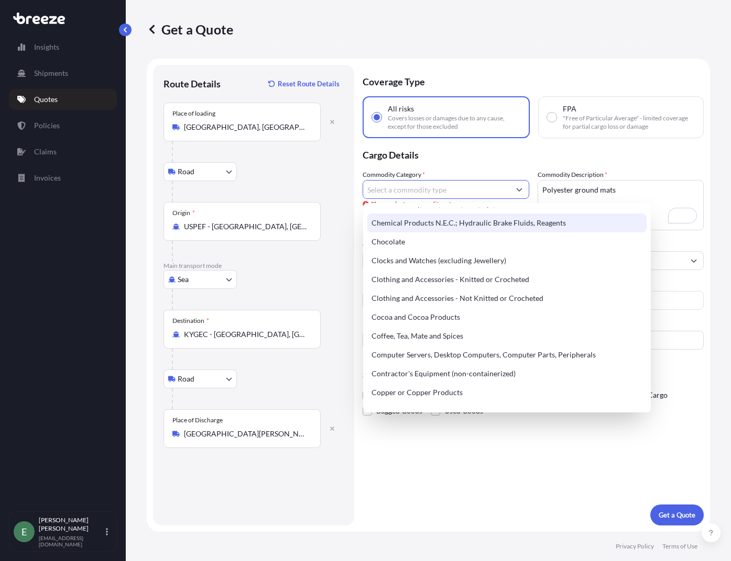
click at [620, 191] on textarea "Polyester ground mats" at bounding box center [620, 205] width 167 height 50
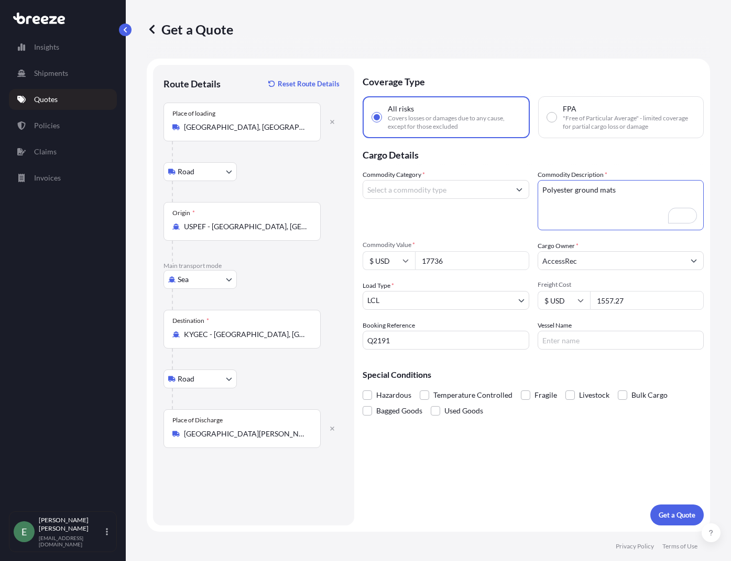
drag, startPoint x: 574, startPoint y: 190, endPoint x: 519, endPoint y: 191, distance: 54.5
click at [519, 191] on div "Commodity Category * Commodity Description * Polyester ground mats Commodity Va…" at bounding box center [532, 260] width 341 height 180
drag, startPoint x: 593, startPoint y: 194, endPoint x: 634, endPoint y: 192, distance: 40.9
click at [593, 194] on textarea "ground mats" at bounding box center [620, 205] width 167 height 50
drag, startPoint x: 545, startPoint y: 200, endPoint x: 521, endPoint y: 200, distance: 24.1
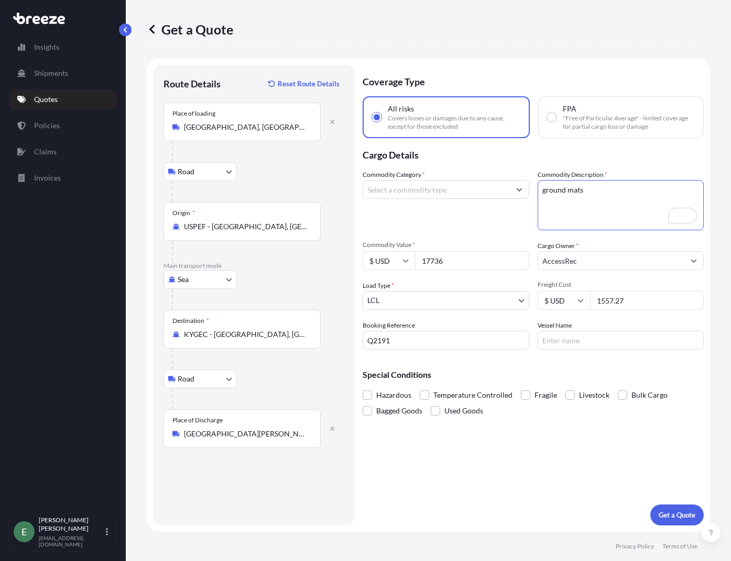
click at [521, 200] on div "Commodity Category * Commodity Description * ground mats Commodity Value * $ US…" at bounding box center [532, 260] width 341 height 180
paste textarea "Roll out Mat"
type textarea "Roll out Mat"
click at [517, 192] on icon "Show suggestions" at bounding box center [519, 189] width 6 height 6
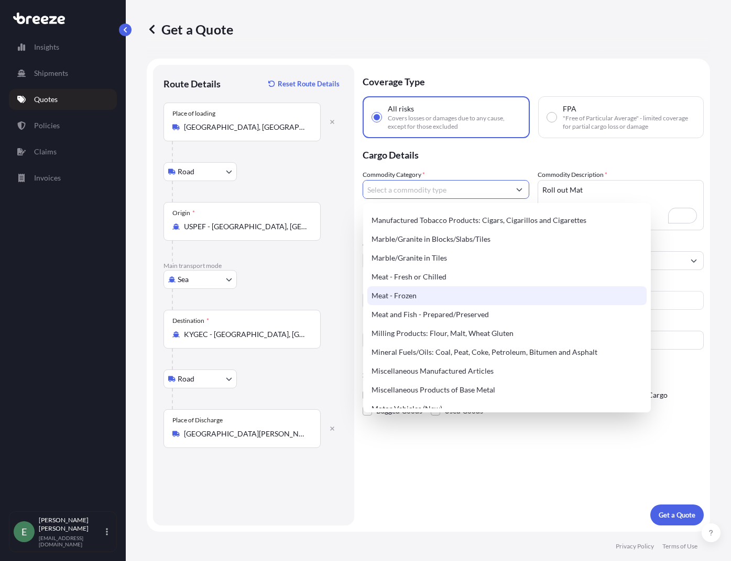
scroll to position [1362, 0]
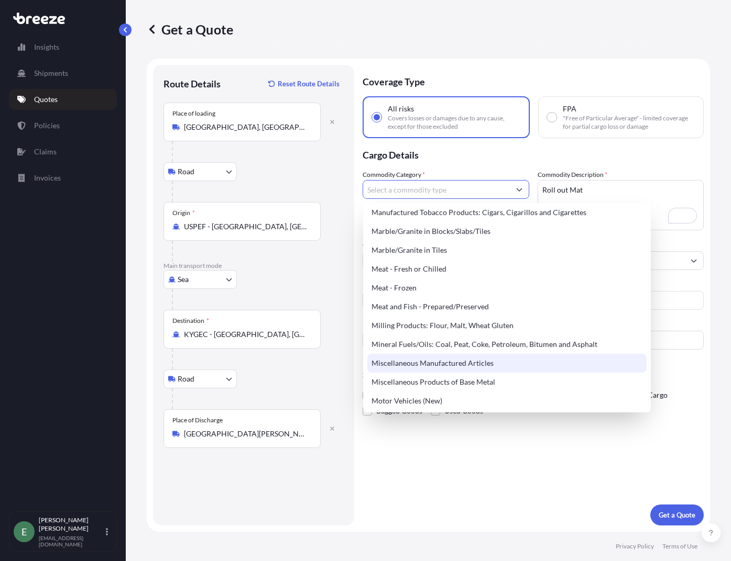
click at [481, 364] on div "Miscellaneous Manufactured Articles" at bounding box center [506, 363] width 279 height 19
type input "Miscellaneous Manufactured Articles"
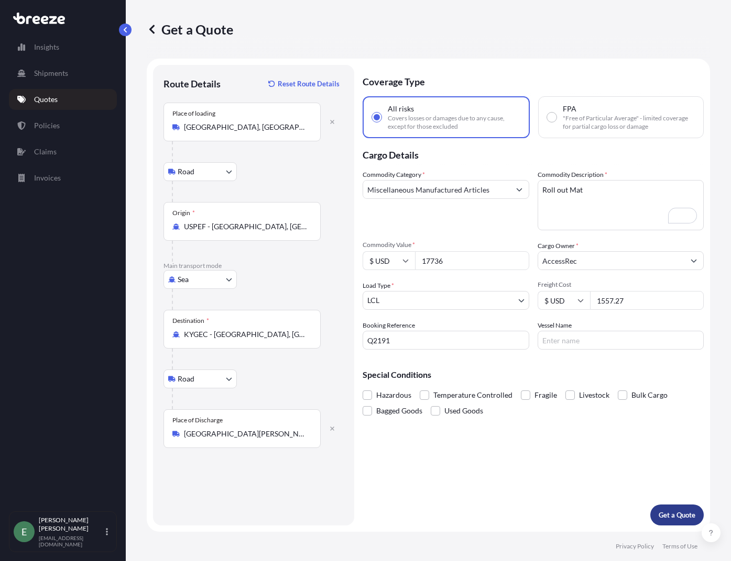
click at [670, 515] on p "Get a Quote" at bounding box center [676, 515] width 37 height 10
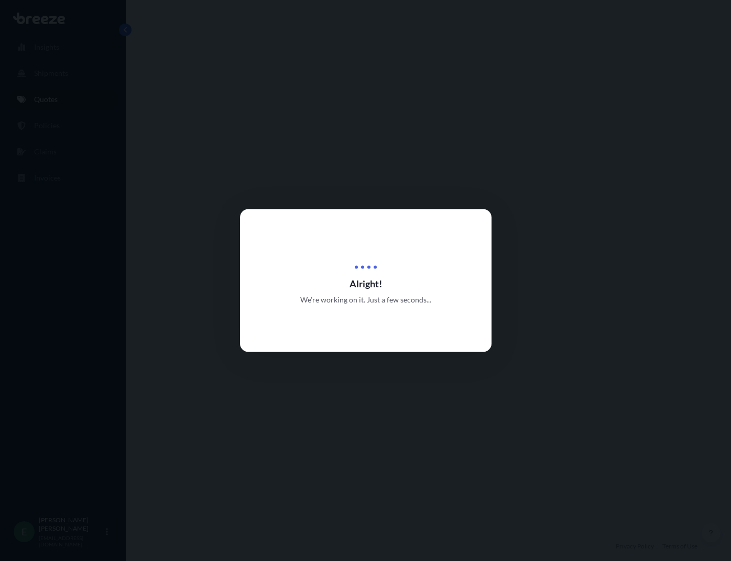
select select "Road"
select select "Sea"
select select "Road"
select select "1"
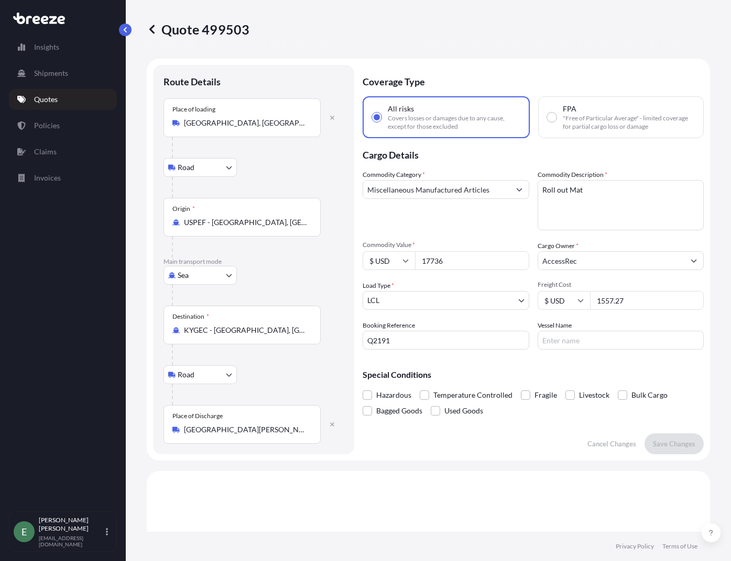
click at [36, 106] on link "Quotes" at bounding box center [63, 99] width 108 height 21
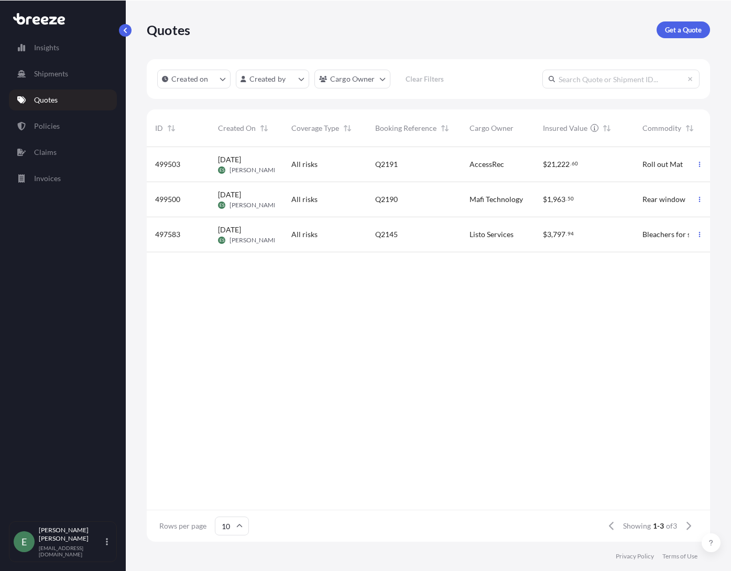
scroll to position [393, 555]
